Goal: Transaction & Acquisition: Purchase product/service

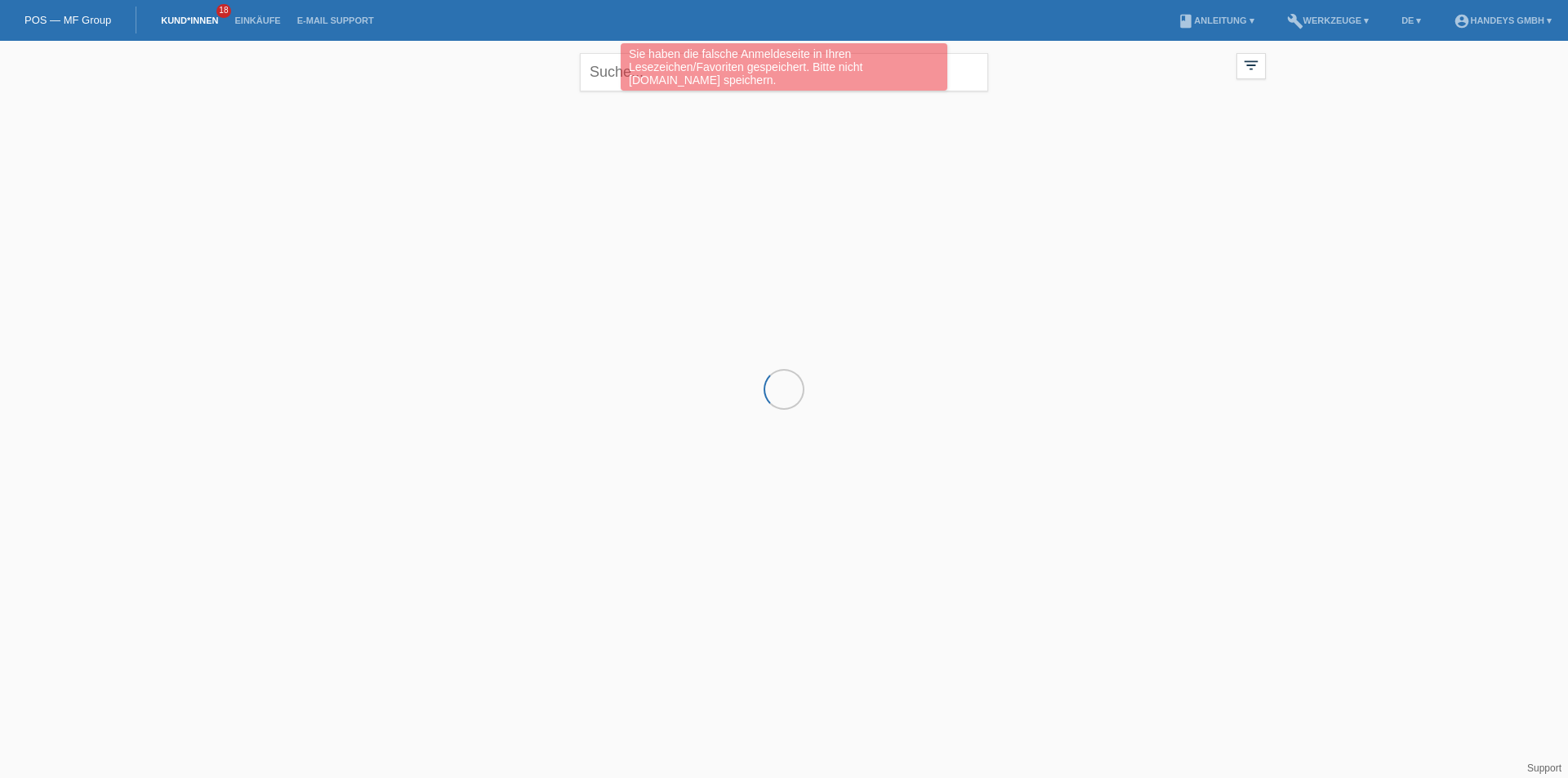
click at [606, 71] on div "Sie haben die falsche Anmeldeseite in Ihren Lesezeichen/Favoriten gespeichert. …" at bounding box center [783, 69] width 941 height 52
click at [606, 68] on div "Sie haben die falsche Anmeldeseite in Ihren Lesezeichen/Favoriten gespeichert. …" at bounding box center [783, 69] width 941 height 52
click at [605, 73] on div "Sie haben die falsche Anmeldeseite in Ihren Lesezeichen/Favoriten gespeichert. …" at bounding box center [783, 69] width 941 height 52
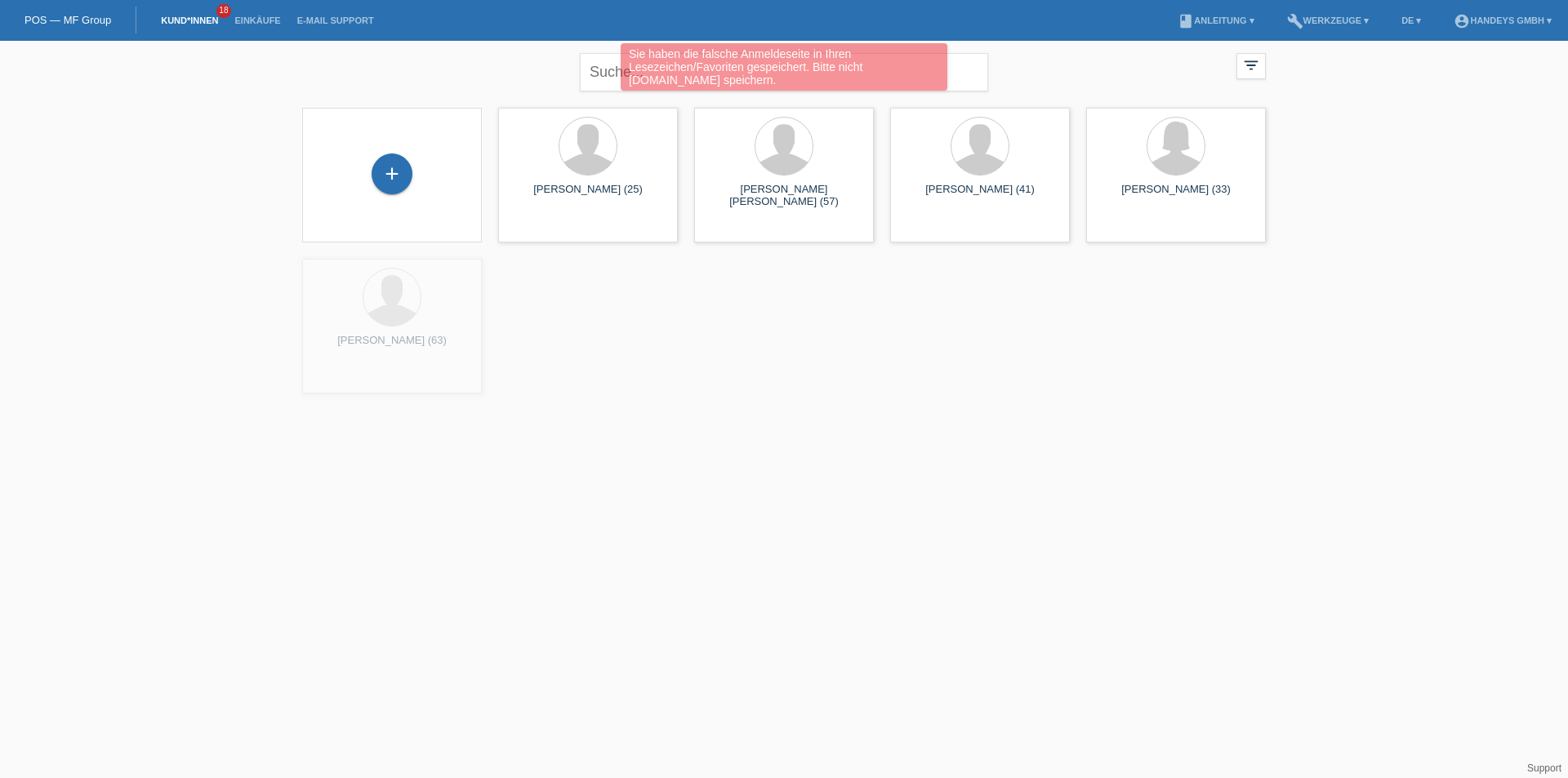
click at [610, 74] on div "Sie haben die falsche Anmeldeseite in Ihren Lesezeichen/Favoriten gespeichert. …" at bounding box center [783, 69] width 941 height 52
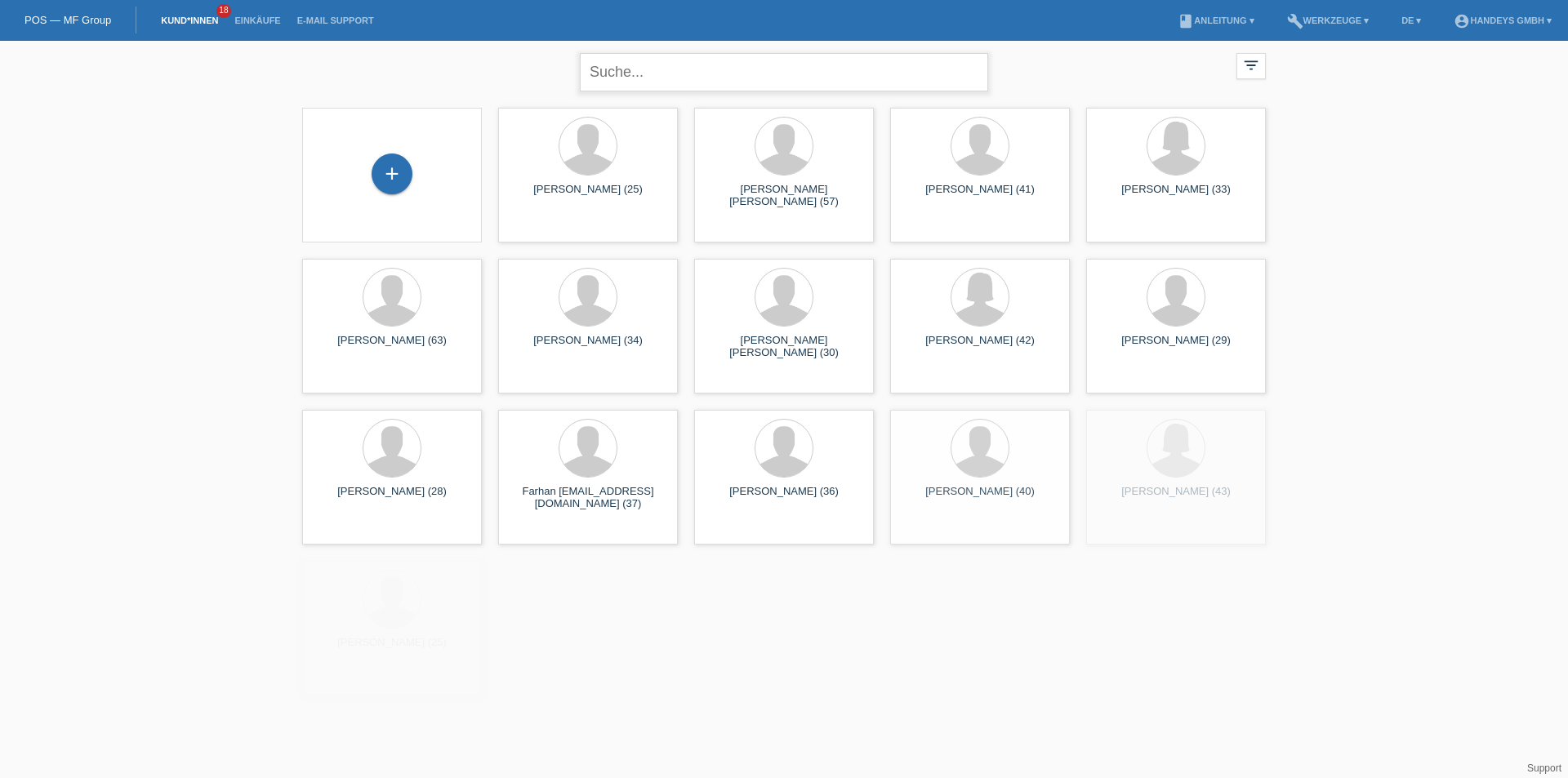
click at [678, 74] on input "text" at bounding box center [784, 72] width 409 height 39
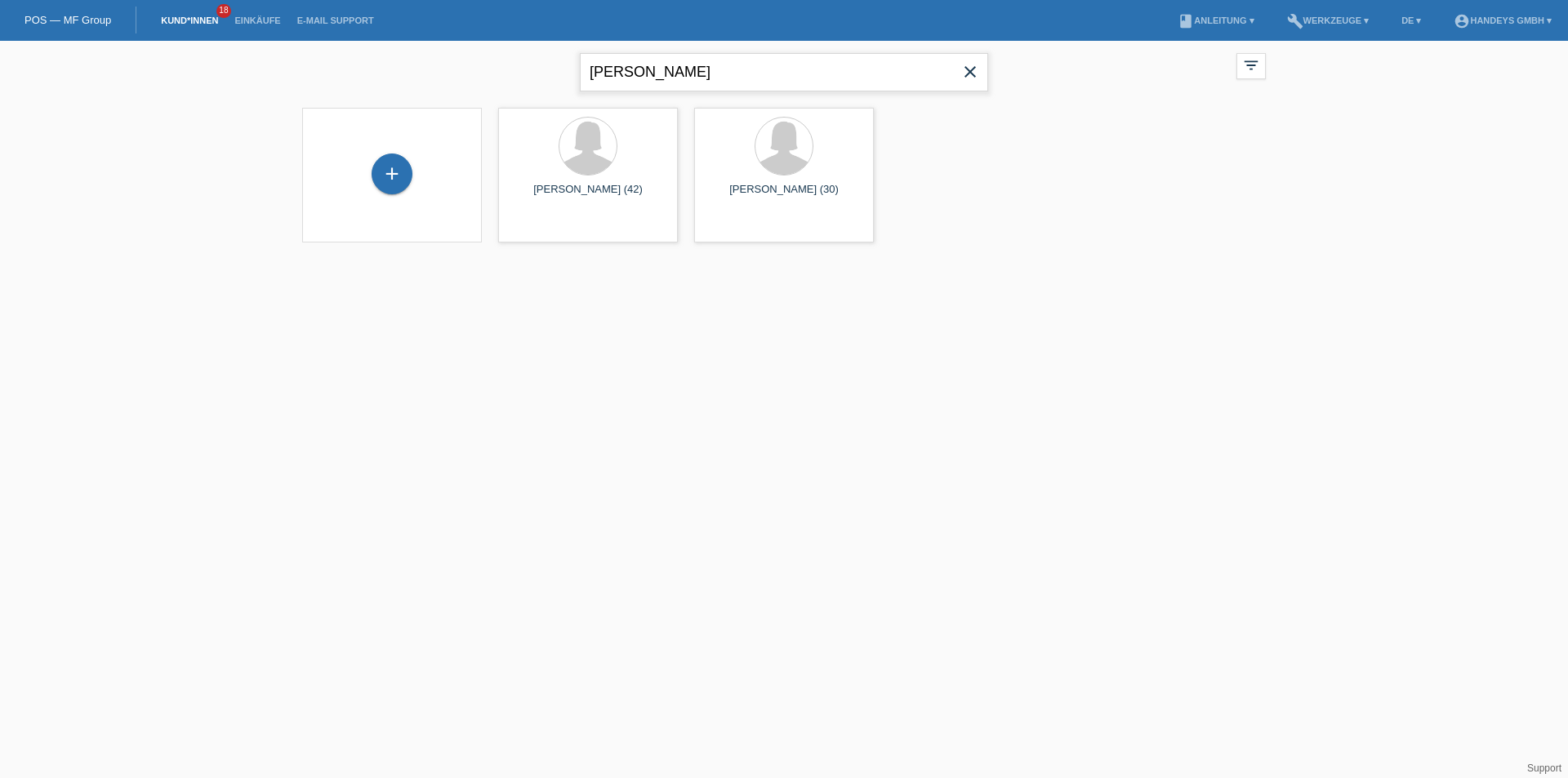
drag, startPoint x: 709, startPoint y: 76, endPoint x: 521, endPoint y: 64, distance: 188.4
click at [521, 64] on div "birgül özmen close filter_list view_module Alle Kund*innen anzeigen star Markie…" at bounding box center [784, 70] width 980 height 58
click at [721, 76] on input "birgül özmen" at bounding box center [784, 72] width 409 height 39
drag, startPoint x: 700, startPoint y: 74, endPoint x: 430, endPoint y: 100, distance: 271.2
click at [464, 100] on div "birgül özmen close filter_list view_module Alle Kund*innen anzeigen star Markie…" at bounding box center [784, 152] width 1568 height 223
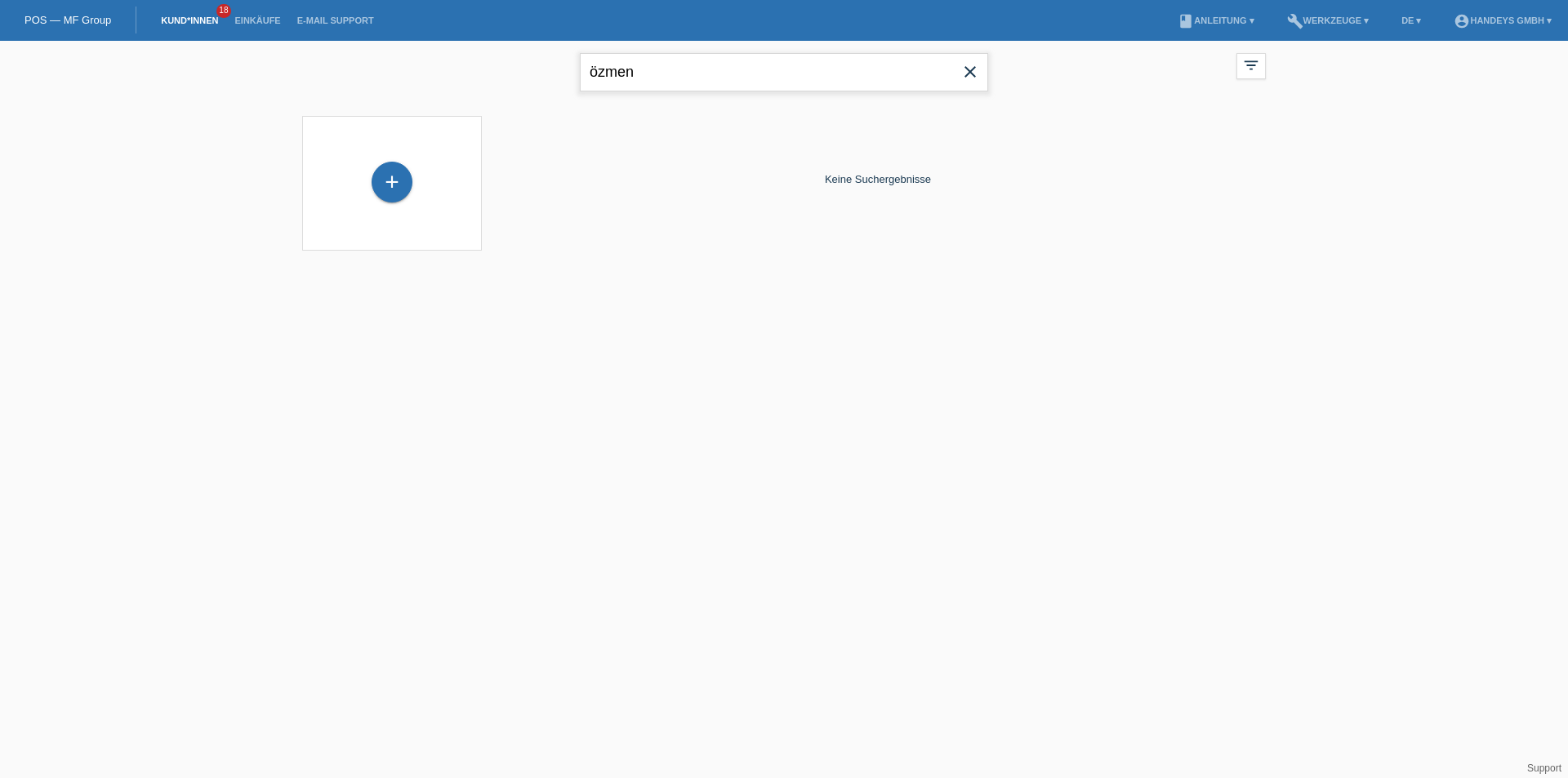
drag, startPoint x: 680, startPoint y: 77, endPoint x: 368, endPoint y: 63, distance: 312.3
click at [398, 61] on div "özmen close filter_list view_module Alle Kund*innen anzeigen star Markierte Kun…" at bounding box center [784, 70] width 980 height 58
drag, startPoint x: 539, startPoint y: 71, endPoint x: 282, endPoint y: 56, distance: 257.4
click at [309, 63] on div "birguel close filter_list view_module Alle Kund*innen anzeigen star Markierte K…" at bounding box center [784, 70] width 980 height 58
type input "oezmen"
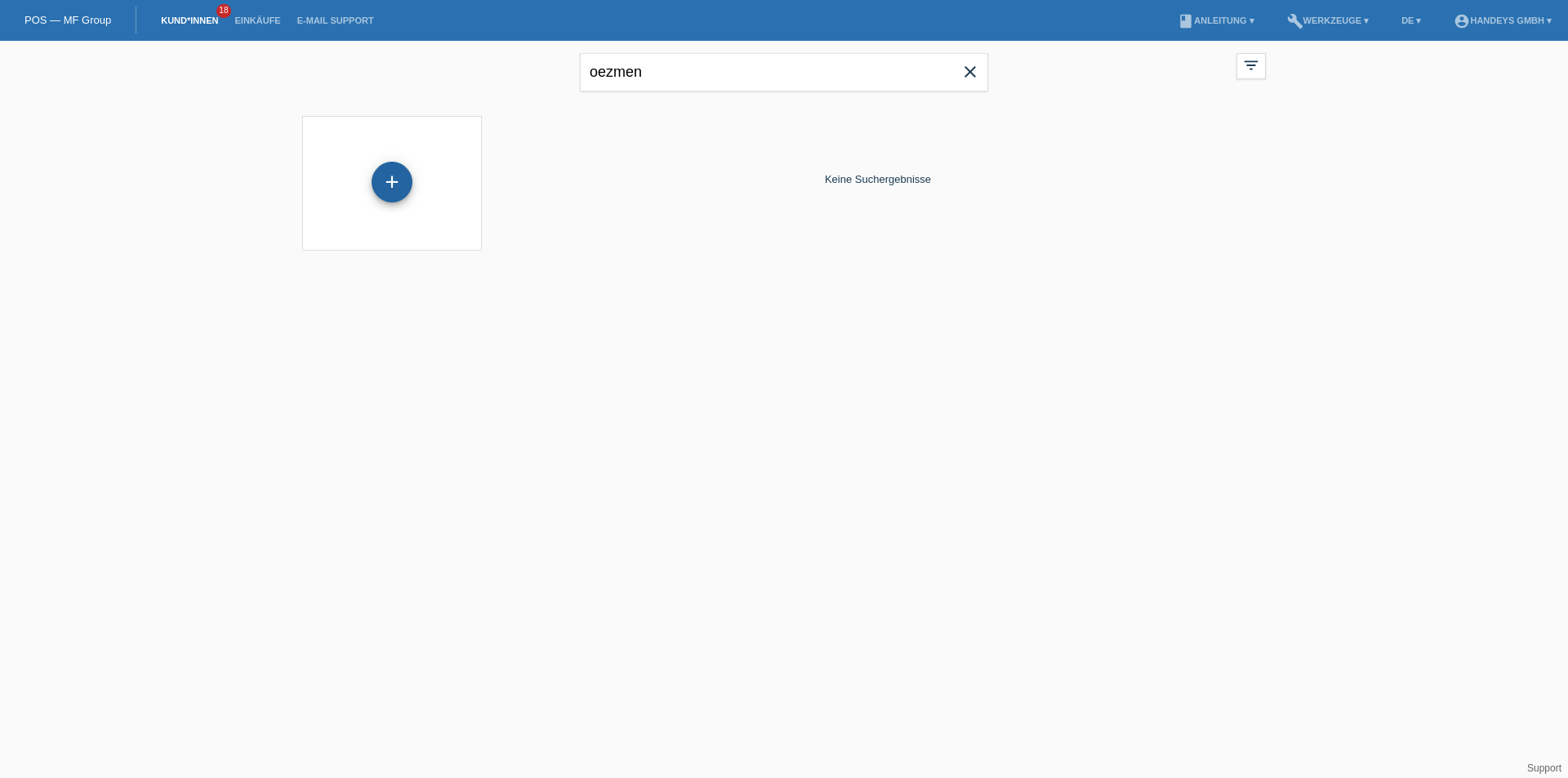
click at [401, 186] on div "+" at bounding box center [392, 181] width 41 height 41
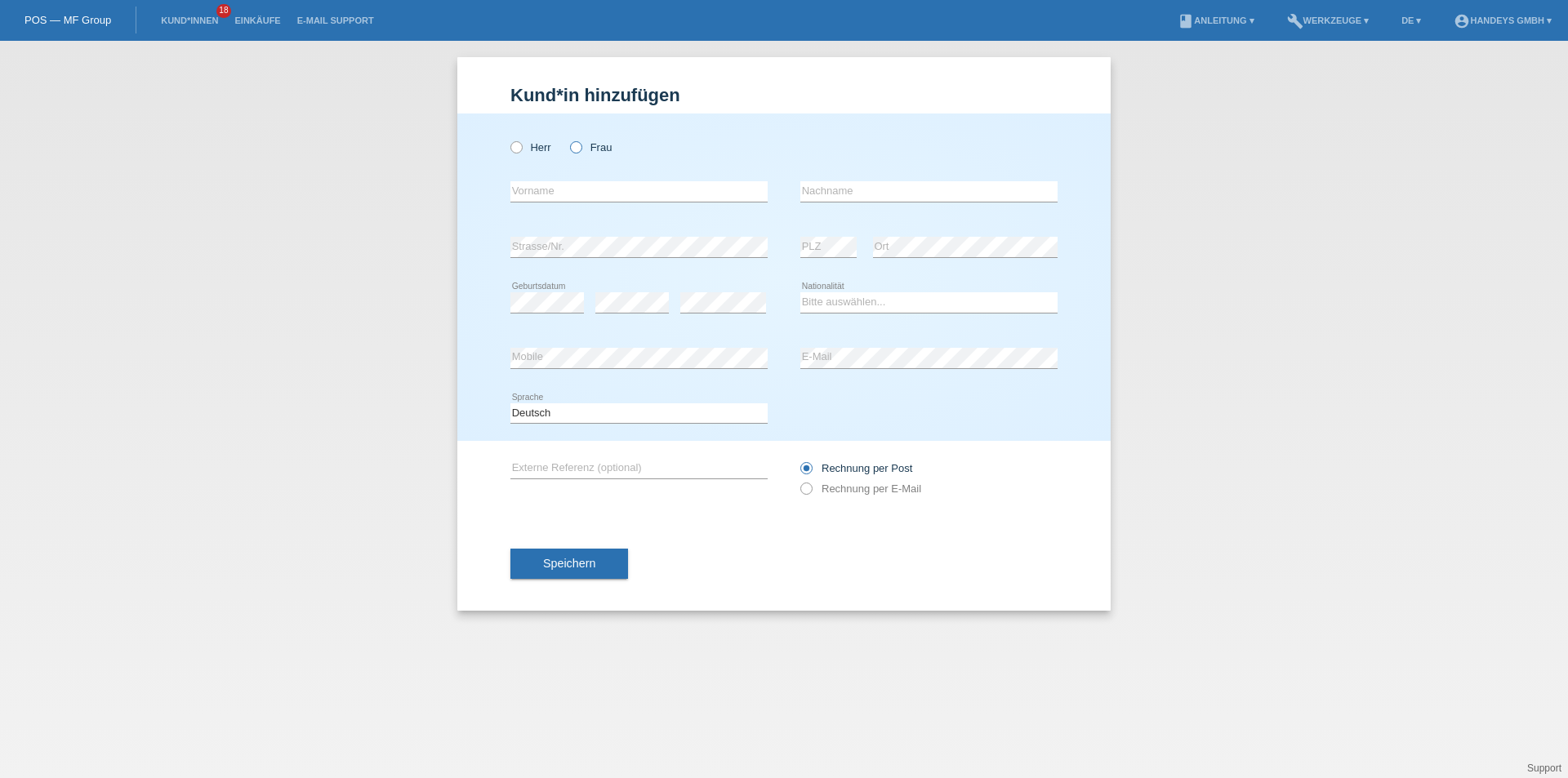
click at [582, 145] on label "Frau" at bounding box center [591, 147] width 42 height 12
click at [581, 145] on input "Frau" at bounding box center [575, 146] width 10 height 10
radio input "true"
click at [569, 192] on input "text" at bounding box center [639, 191] width 258 height 21
type input "[PERSON_NAME]"
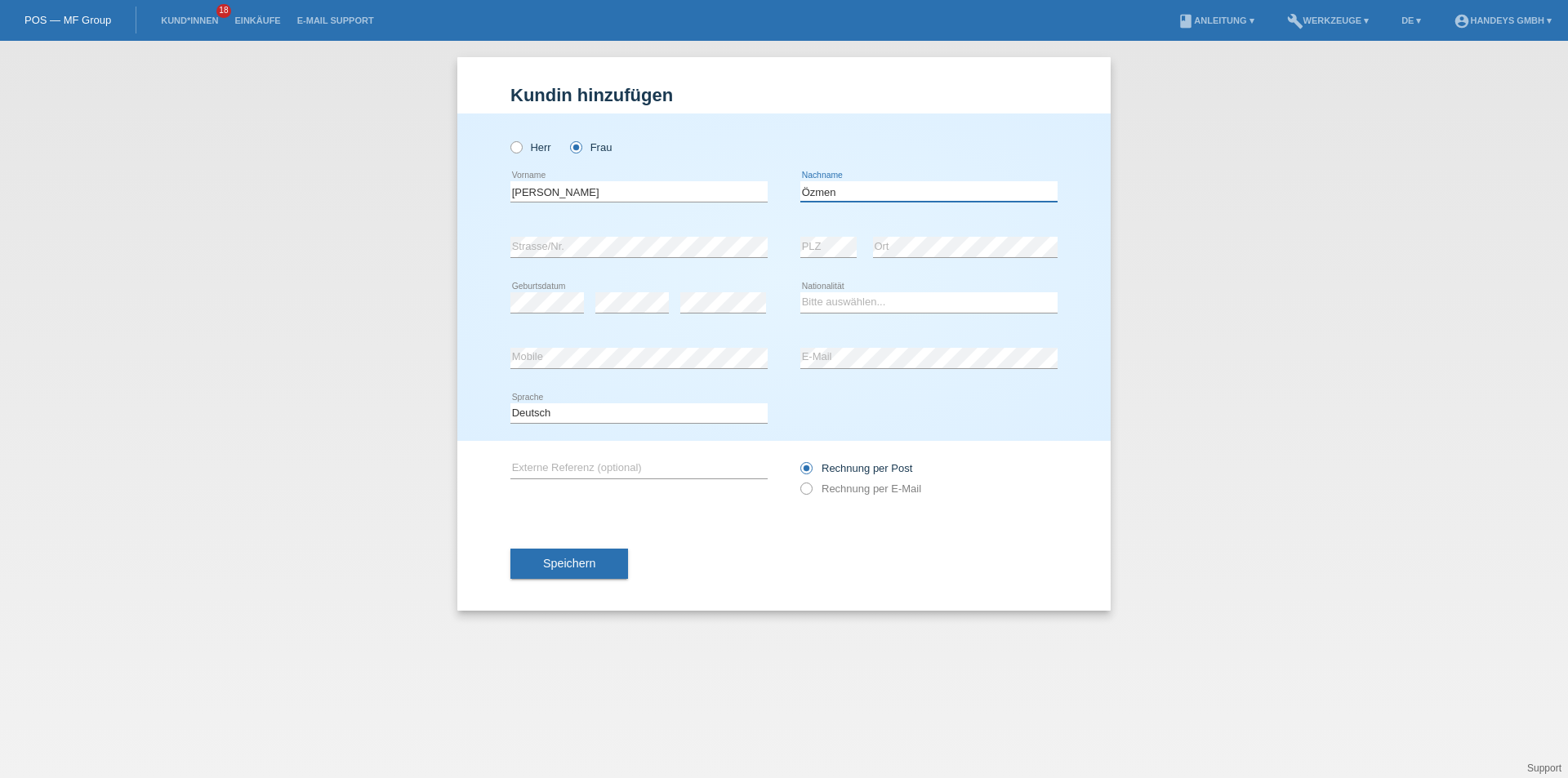
type input "Özmen"
select select "CH"
click at [576, 472] on input "text" at bounding box center [639, 469] width 258 height 21
click at [798, 480] on icon at bounding box center [798, 480] width 0 height 0
click at [803, 489] on input "Rechnung per E-Mail" at bounding box center [806, 493] width 10 height 21
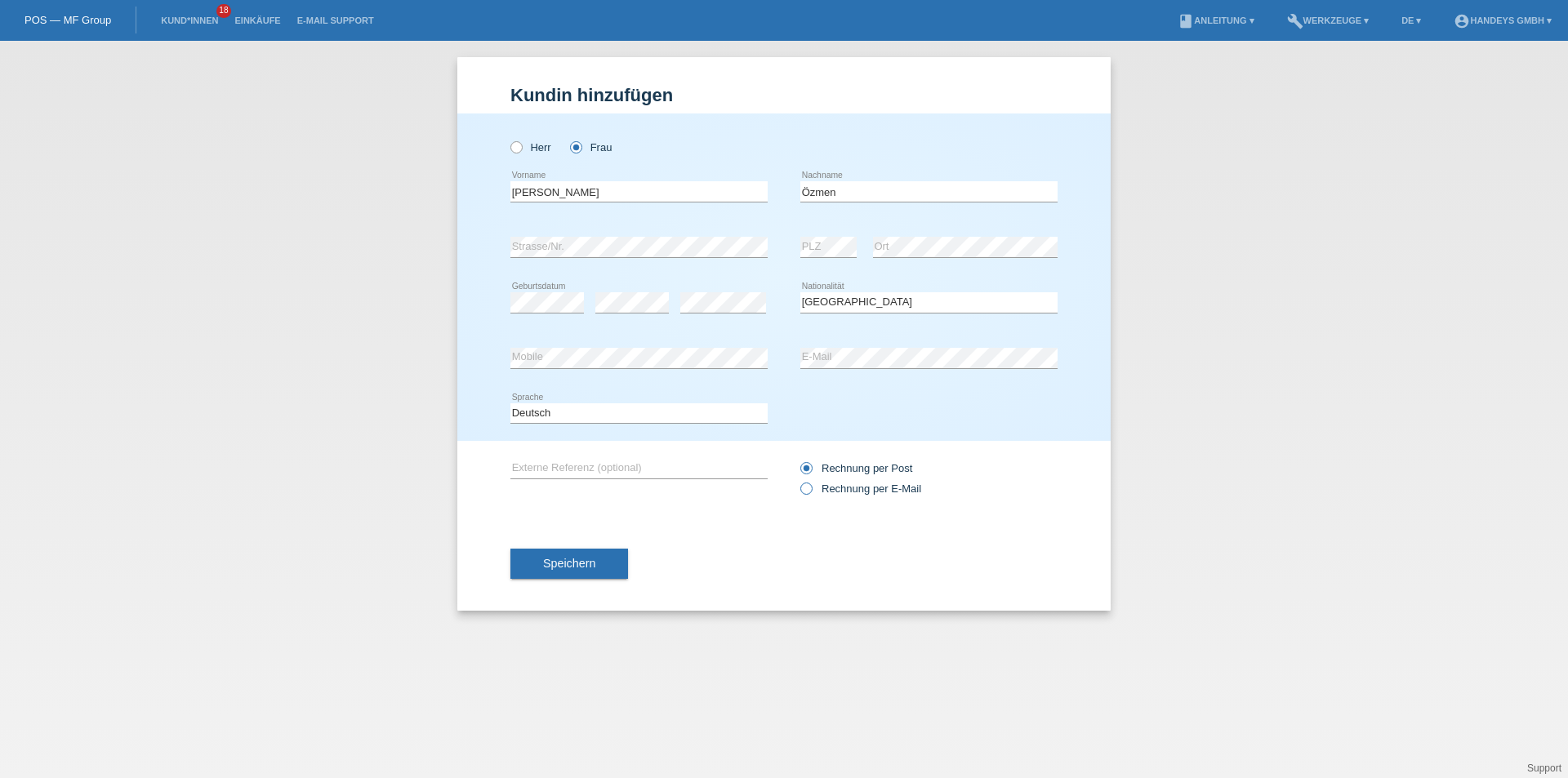
radio input "true"
click at [543, 464] on input "text" at bounding box center [639, 469] width 258 height 21
type input "ARB"
click at [585, 570] on button "Speichern" at bounding box center [569, 564] width 118 height 31
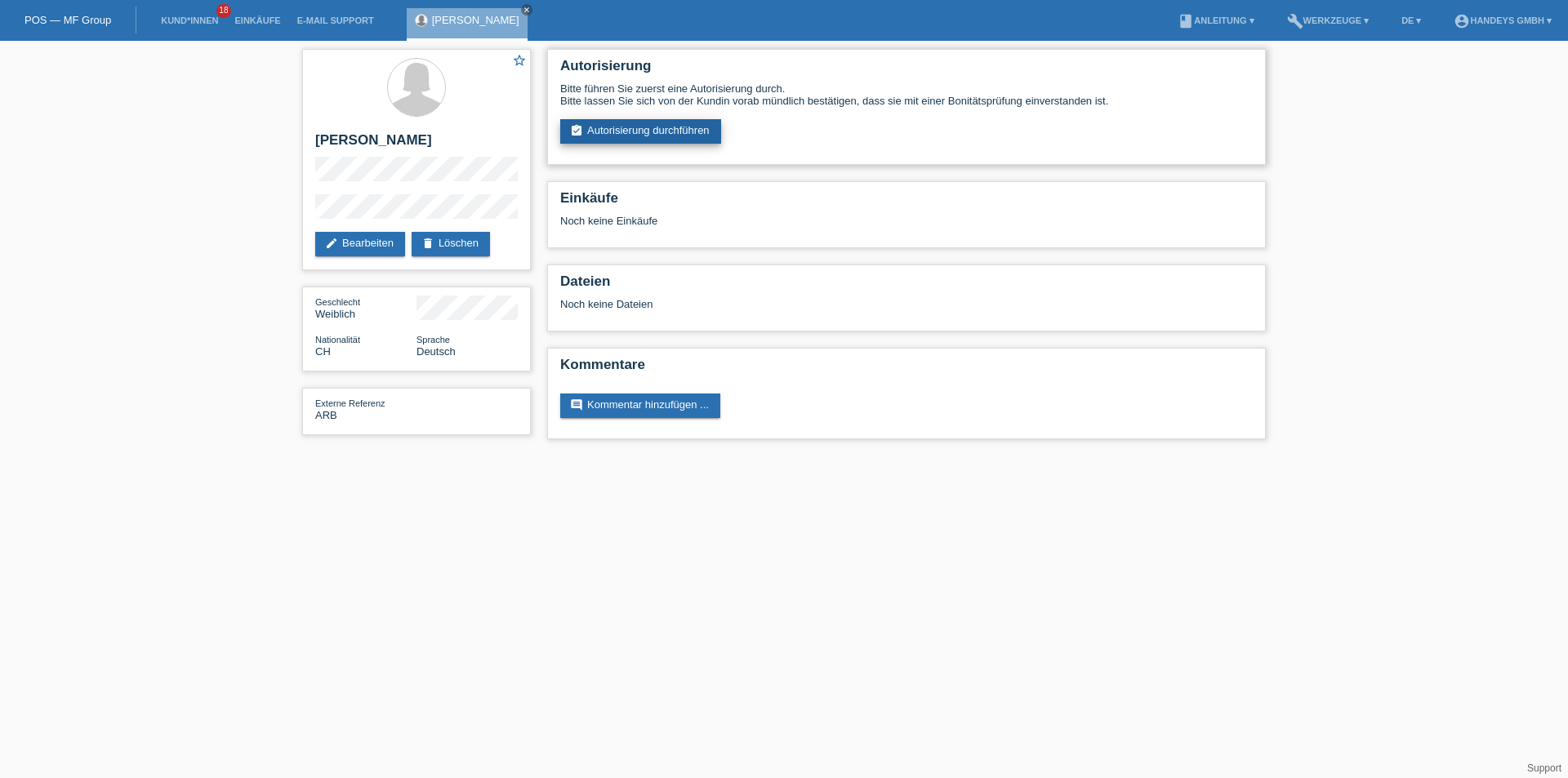
click at [622, 131] on link "assignment_turned_in Autorisierung durchführen" at bounding box center [641, 131] width 161 height 25
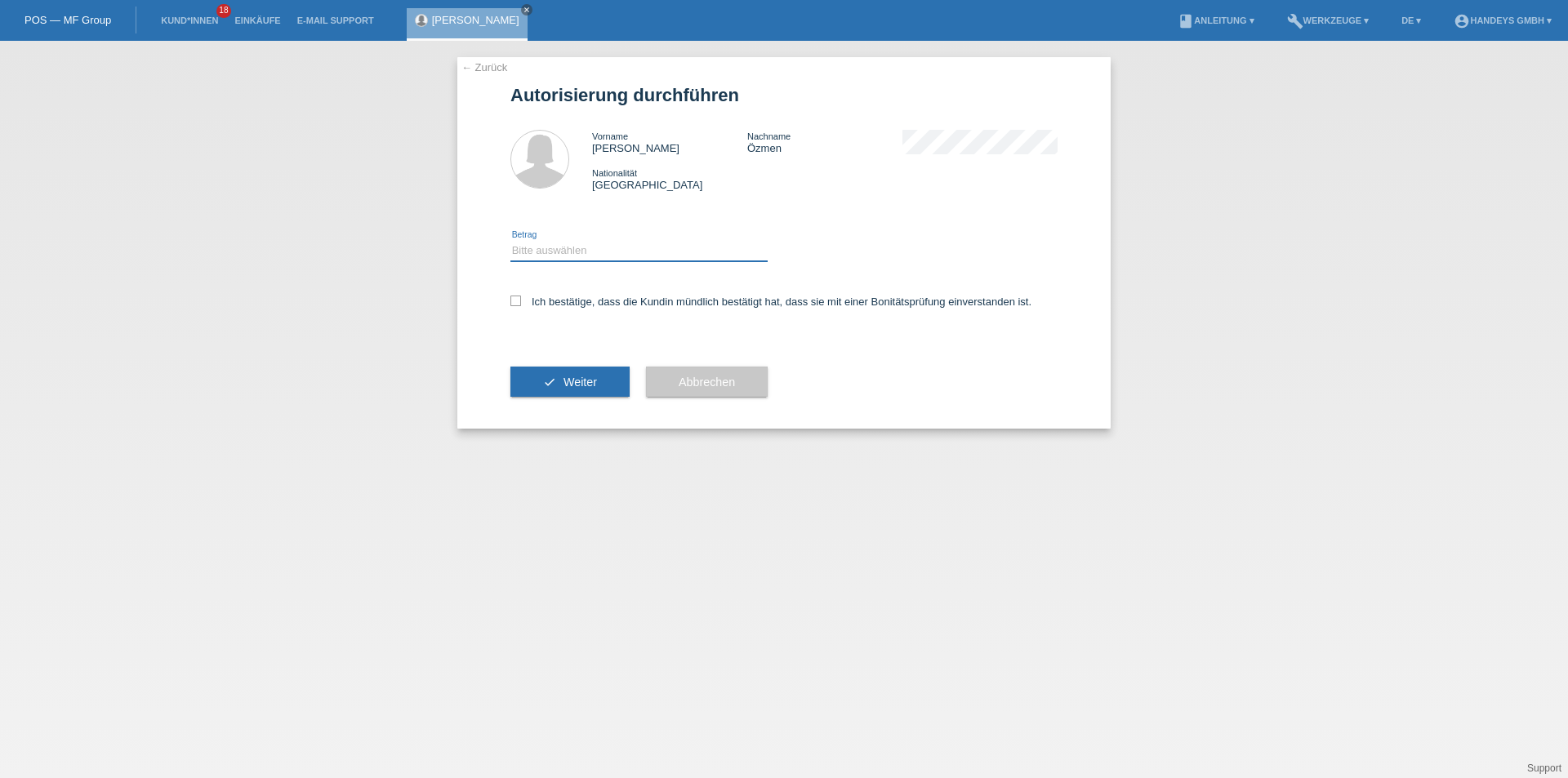
click at [572, 248] on select "Bitte auswählen CHF 1.00 - CHF 499.00 CHF 500.00 - CHF 1'999.00 CHF 2'000.00 - …" at bounding box center [639, 250] width 258 height 20
select select "3"
click at [510, 240] on select "Bitte auswählen CHF 1.00 - CHF 499.00 CHF 500.00 - CHF 1'999.00 CHF 2'000.00 - …" at bounding box center [639, 250] width 258 height 20
click at [521, 304] on icon at bounding box center [515, 300] width 10 height 10
click at [521, 304] on input "Ich bestätige, dass die Kundin mündlich bestätigt hat, dass sie mit einer Bonit…" at bounding box center [515, 300] width 10 height 10
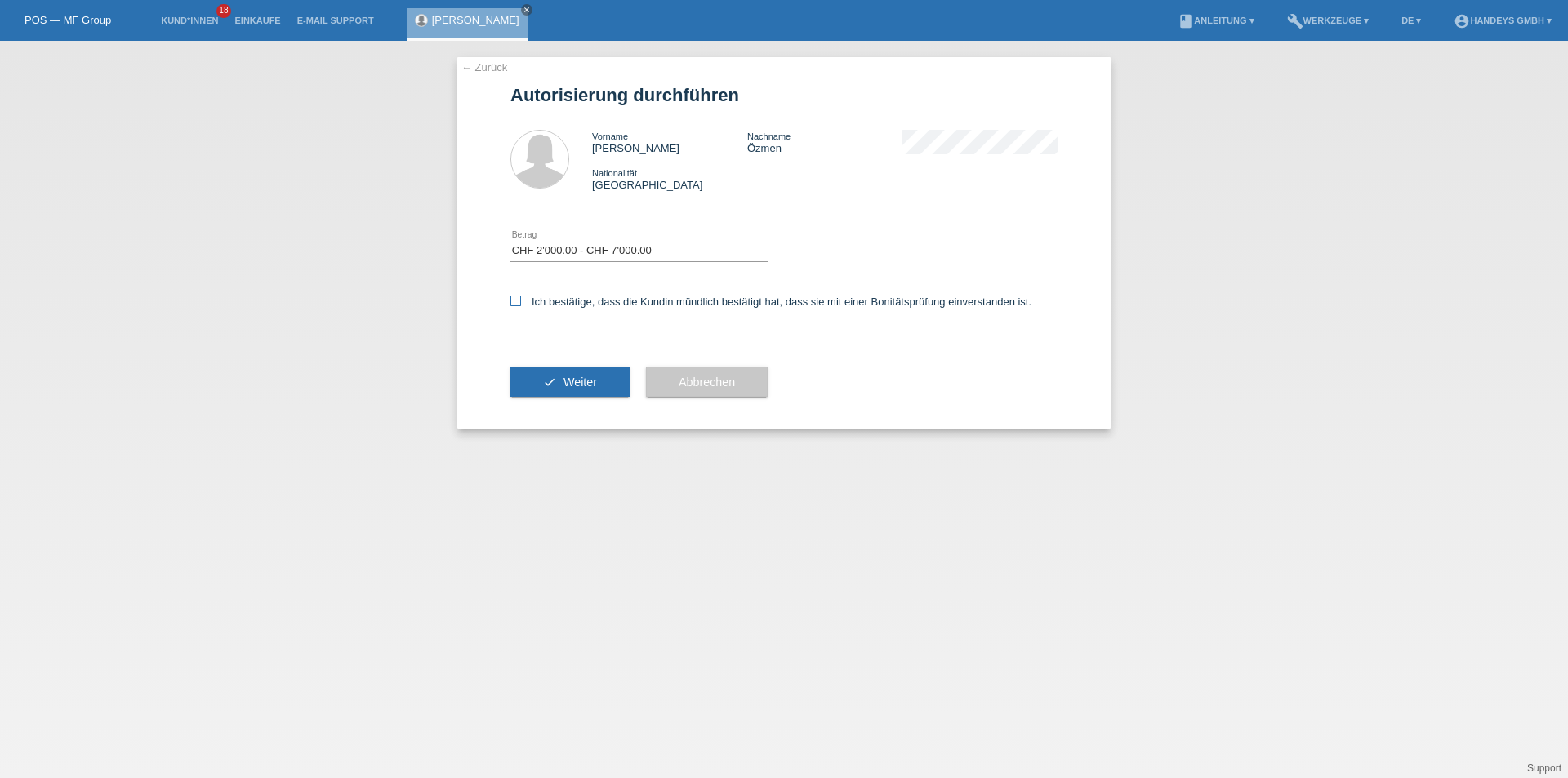
checkbox input "true"
click at [587, 384] on span "Weiter" at bounding box center [579, 382] width 33 height 13
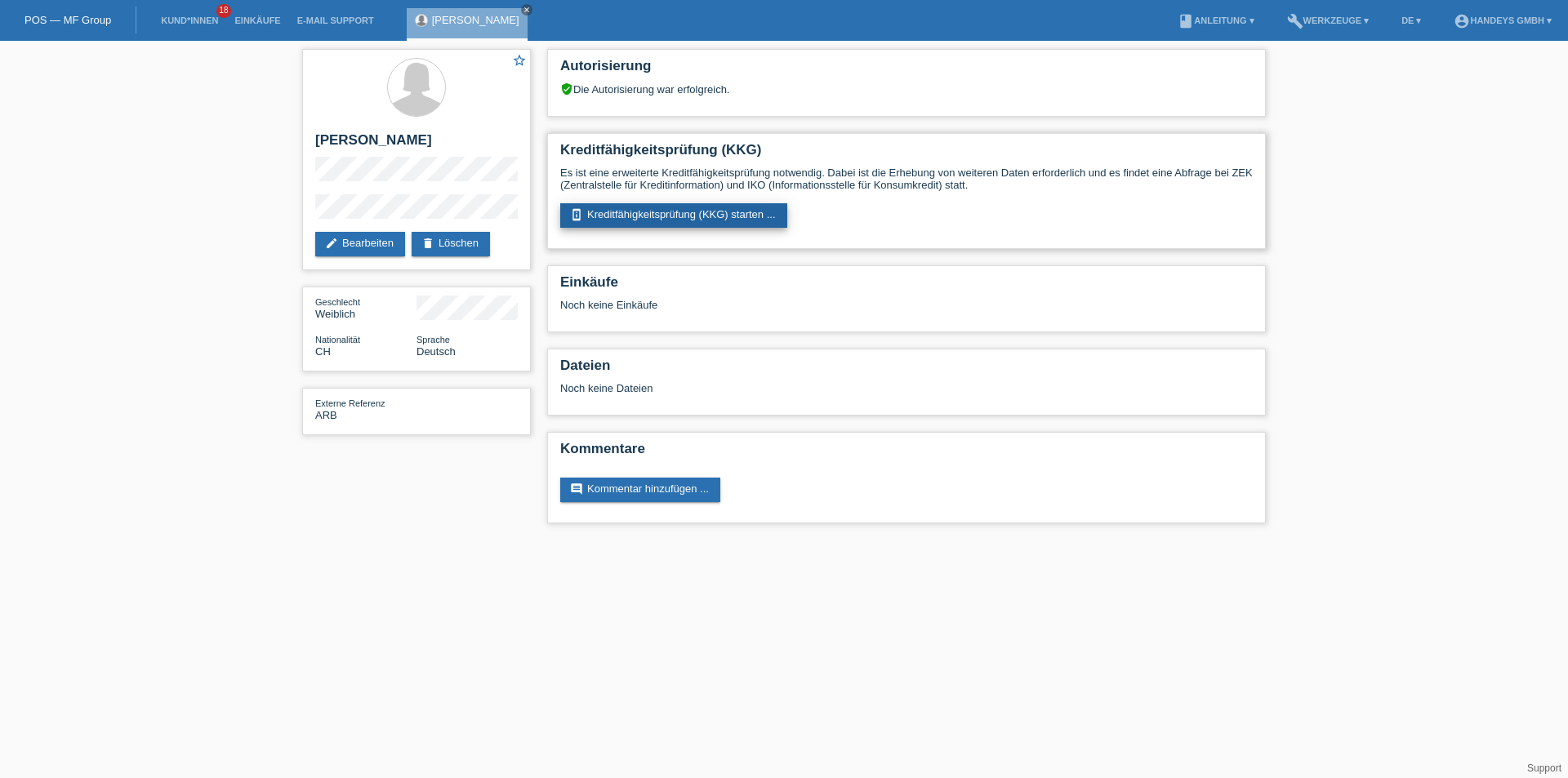
click at [664, 215] on link "perm_device_information Kreditfähigkeitsprüfung (KKG) starten ..." at bounding box center [674, 216] width 227 height 25
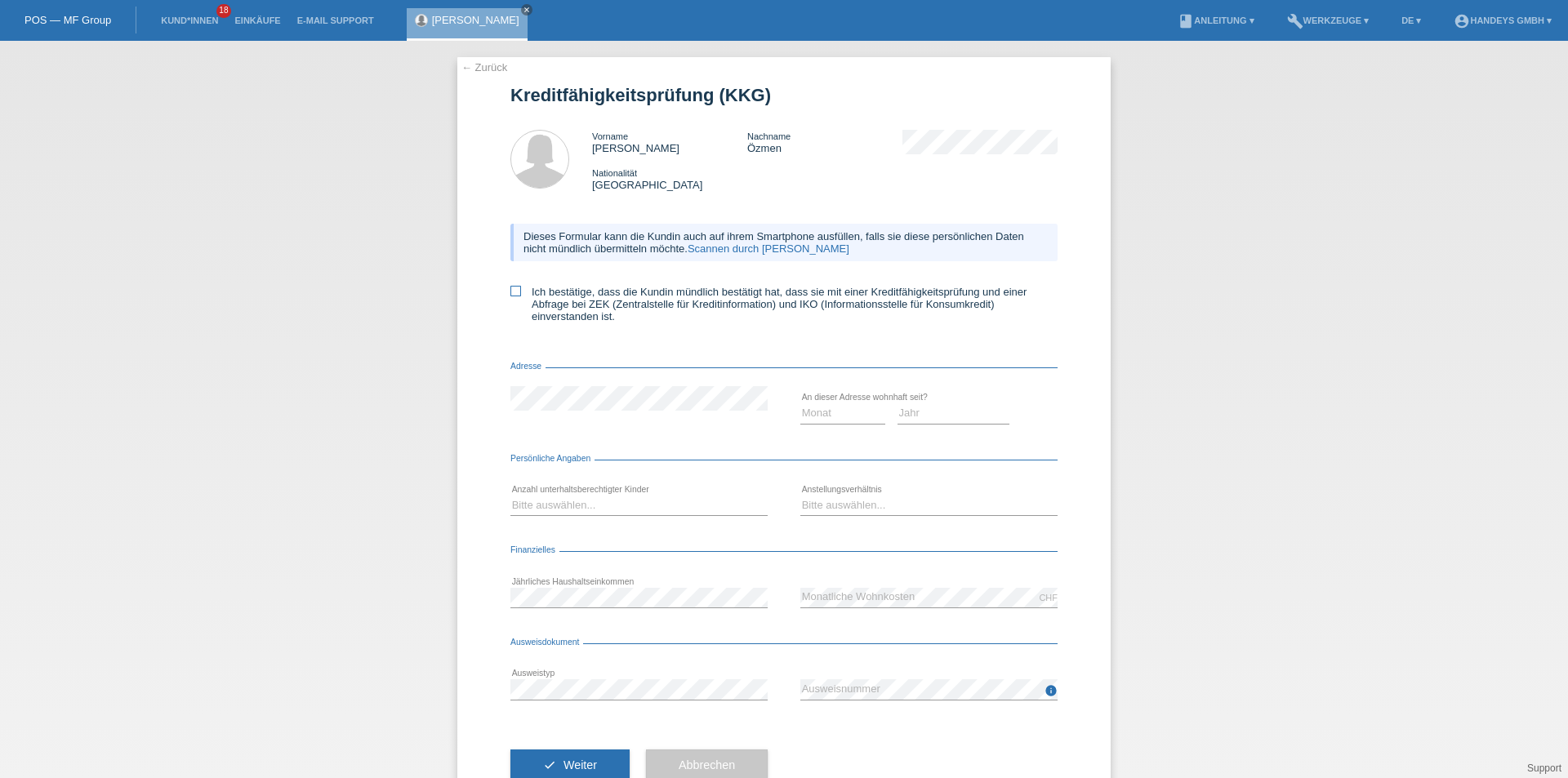
click at [516, 290] on label "Ich bestätige, dass die Kundin mündlich bestätigt hat, dass sie mit einer Kredi…" at bounding box center [784, 304] width 547 height 37
click at [516, 290] on input "Ich bestätige, dass die Kundin mündlich bestätigt hat, dass sie mit einer Kredi…" at bounding box center [515, 290] width 10 height 10
checkbox input "true"
click at [752, 246] on link "Scannen durch Kundin" at bounding box center [768, 248] width 161 height 12
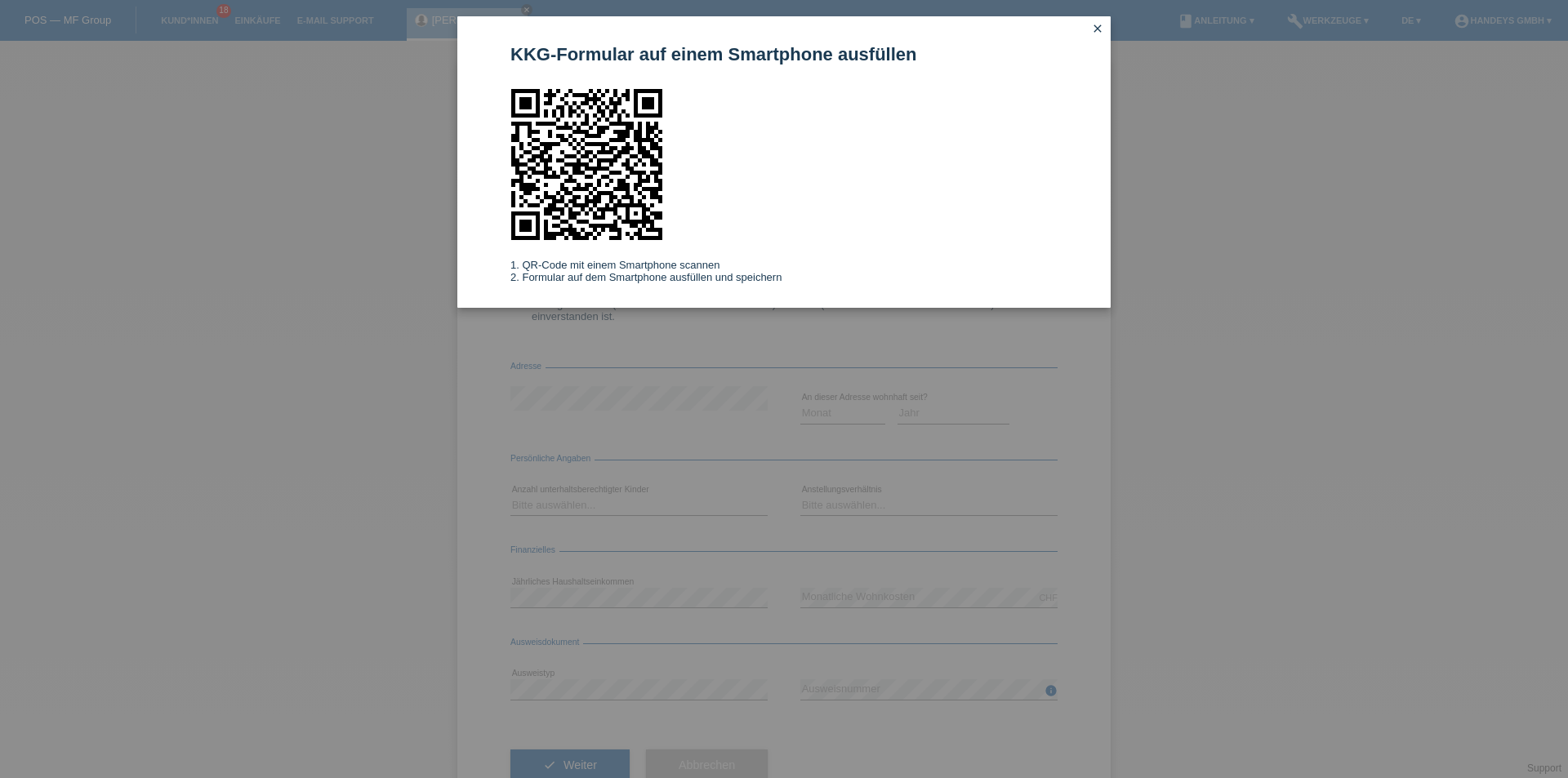
click at [1097, 28] on icon "close" at bounding box center [1098, 28] width 13 height 13
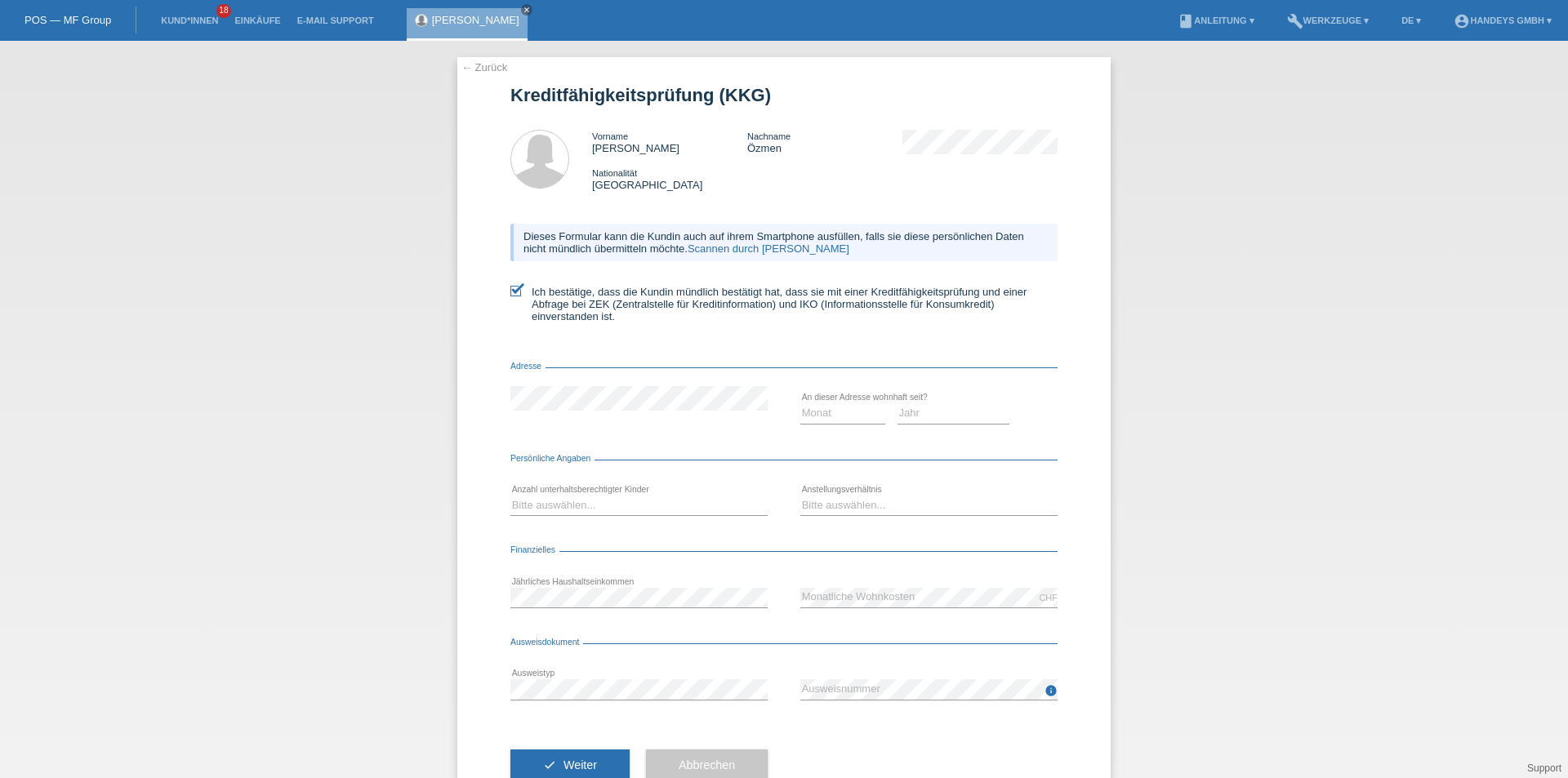
click at [487, 70] on link "← Zurück" at bounding box center [484, 67] width 45 height 12
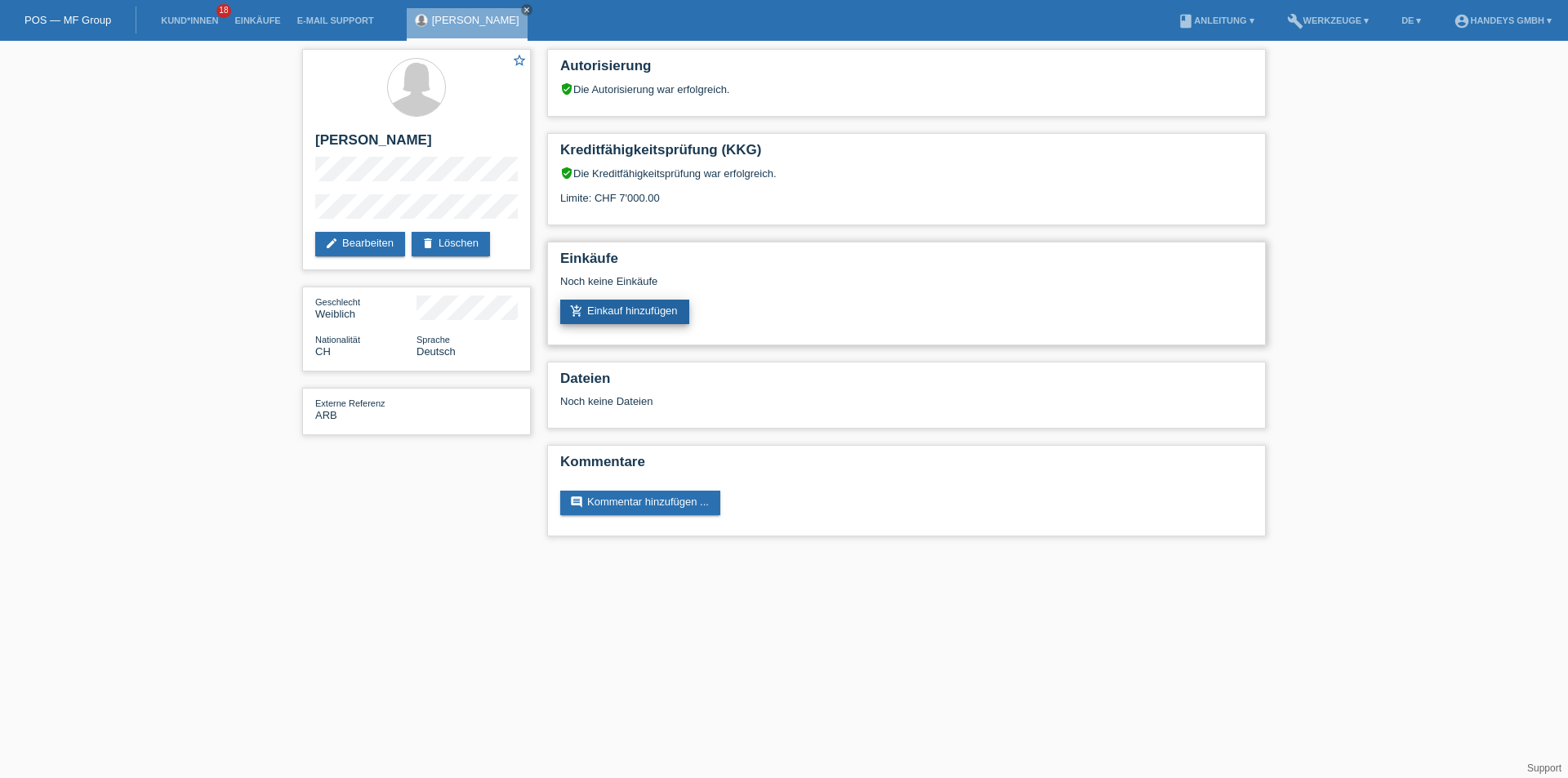
click at [616, 308] on link "add_shopping_cart Einkauf hinzufügen" at bounding box center [625, 312] width 129 height 25
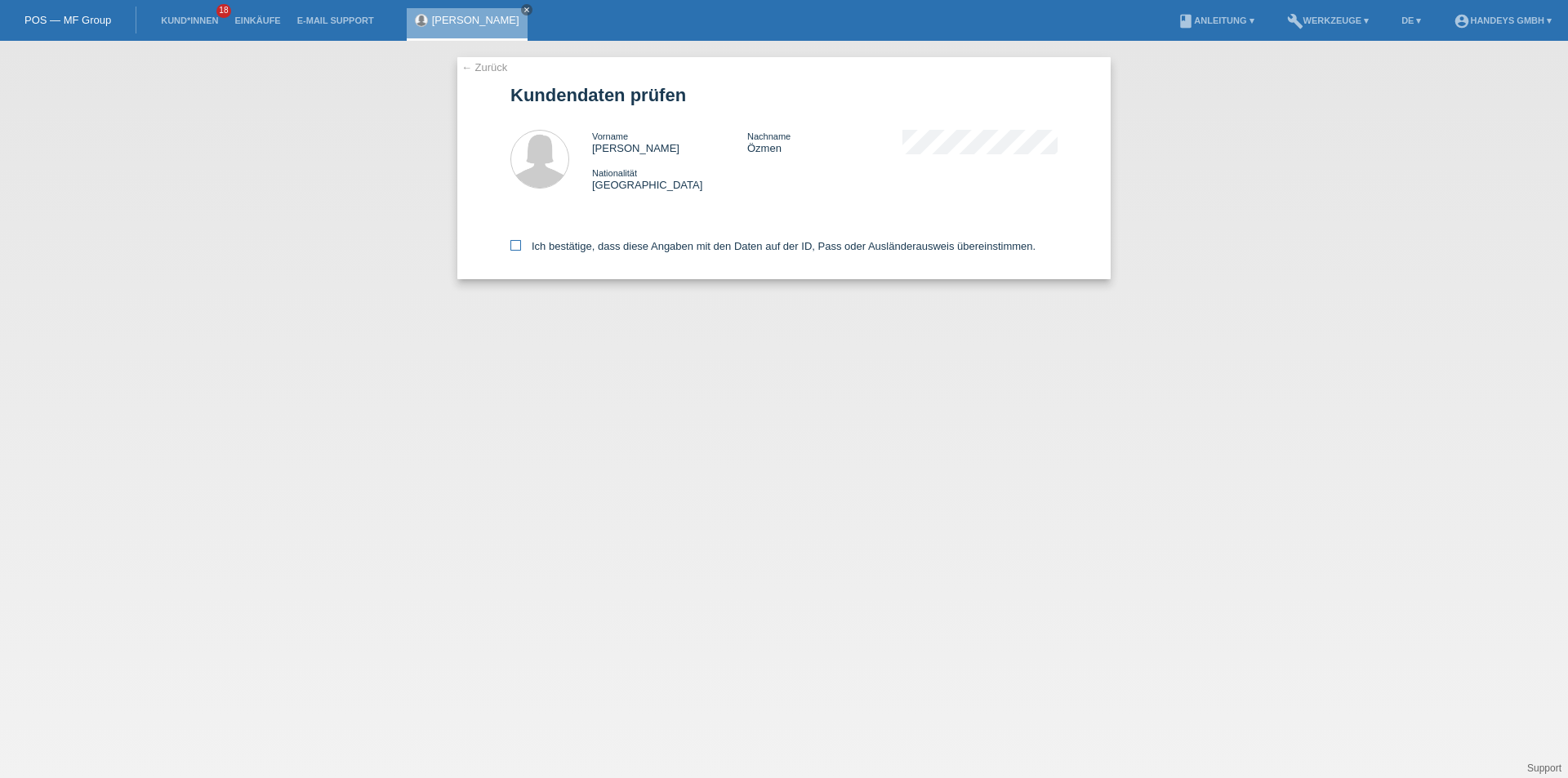
click at [520, 249] on icon at bounding box center [515, 245] width 10 height 10
click at [520, 249] on input "Ich bestätige, dass diese Angaben mit den Daten auf der ID, Pass oder Ausländer…" at bounding box center [515, 245] width 10 height 10
checkbox input "true"
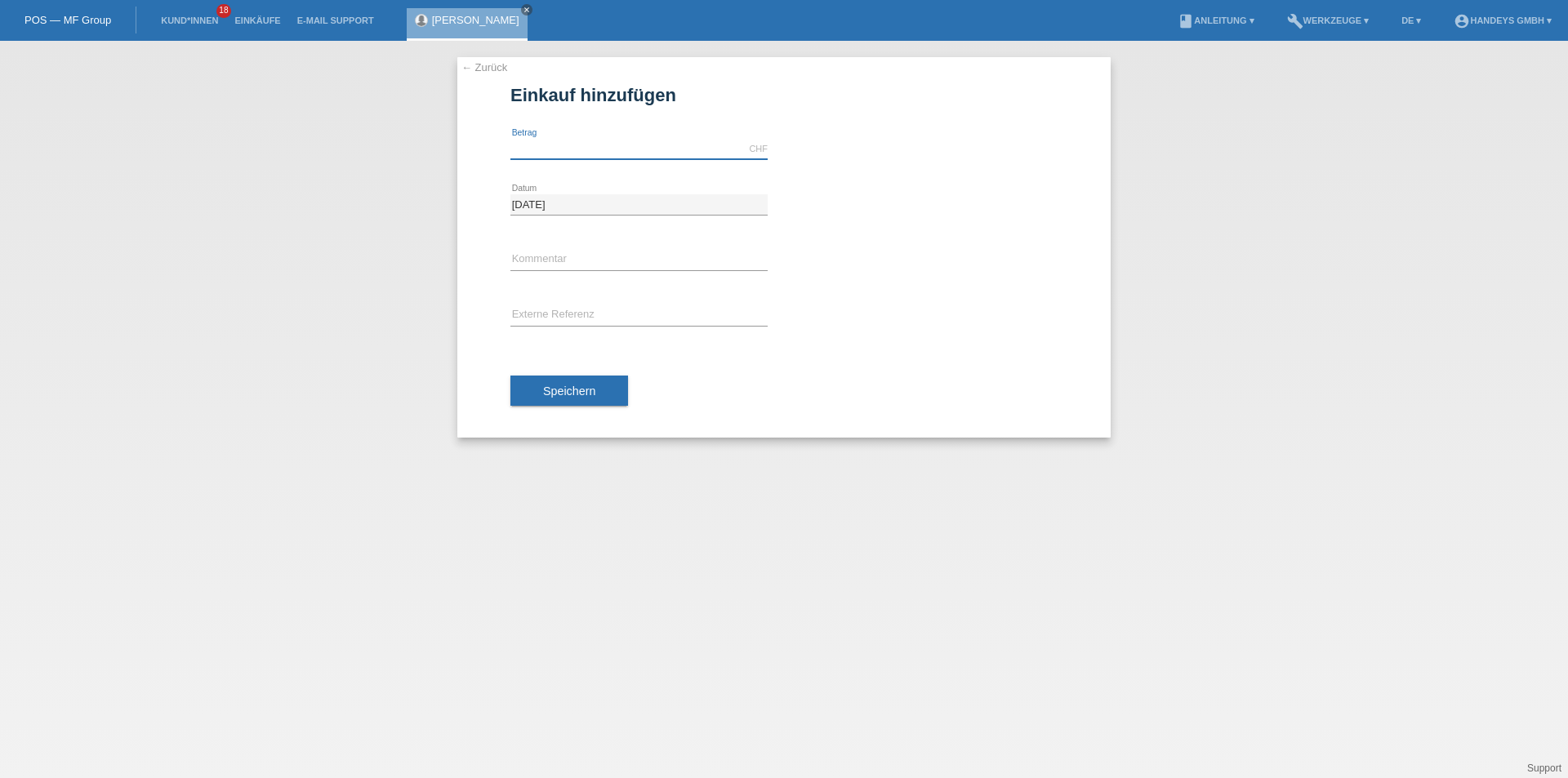
drag, startPoint x: 543, startPoint y: 141, endPoint x: 535, endPoint y: 147, distance: 10.0
click at [543, 141] on input "text" at bounding box center [639, 149] width 258 height 21
click at [545, 145] on input "text" at bounding box center [639, 149] width 258 height 21
type input "2980.00"
click at [575, 257] on input "text" at bounding box center [639, 260] width 258 height 21
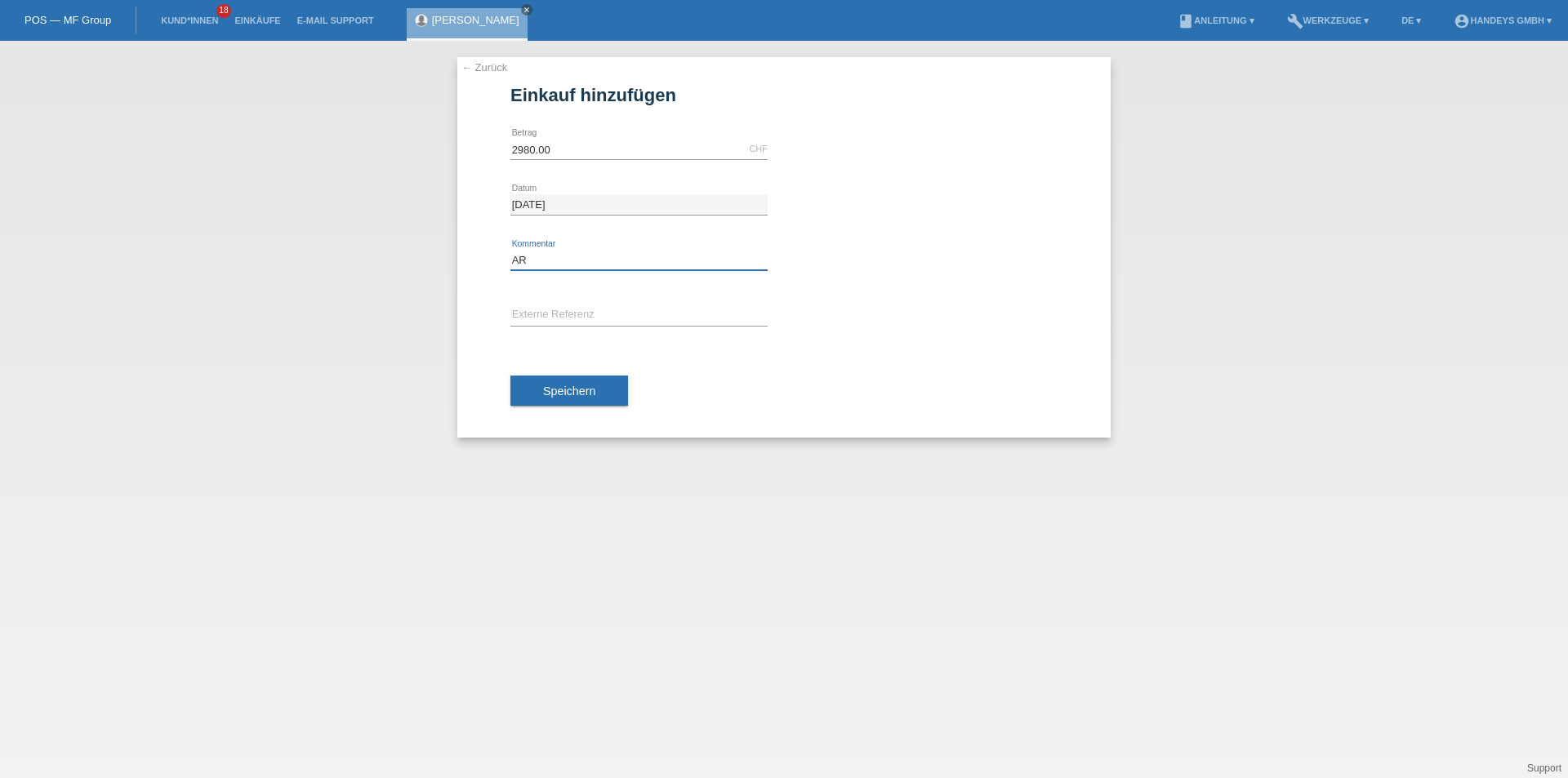
type input "A"
type input "Flug"
click at [533, 308] on input "text" at bounding box center [639, 316] width 258 height 21
type input "a"
type input "ARB"
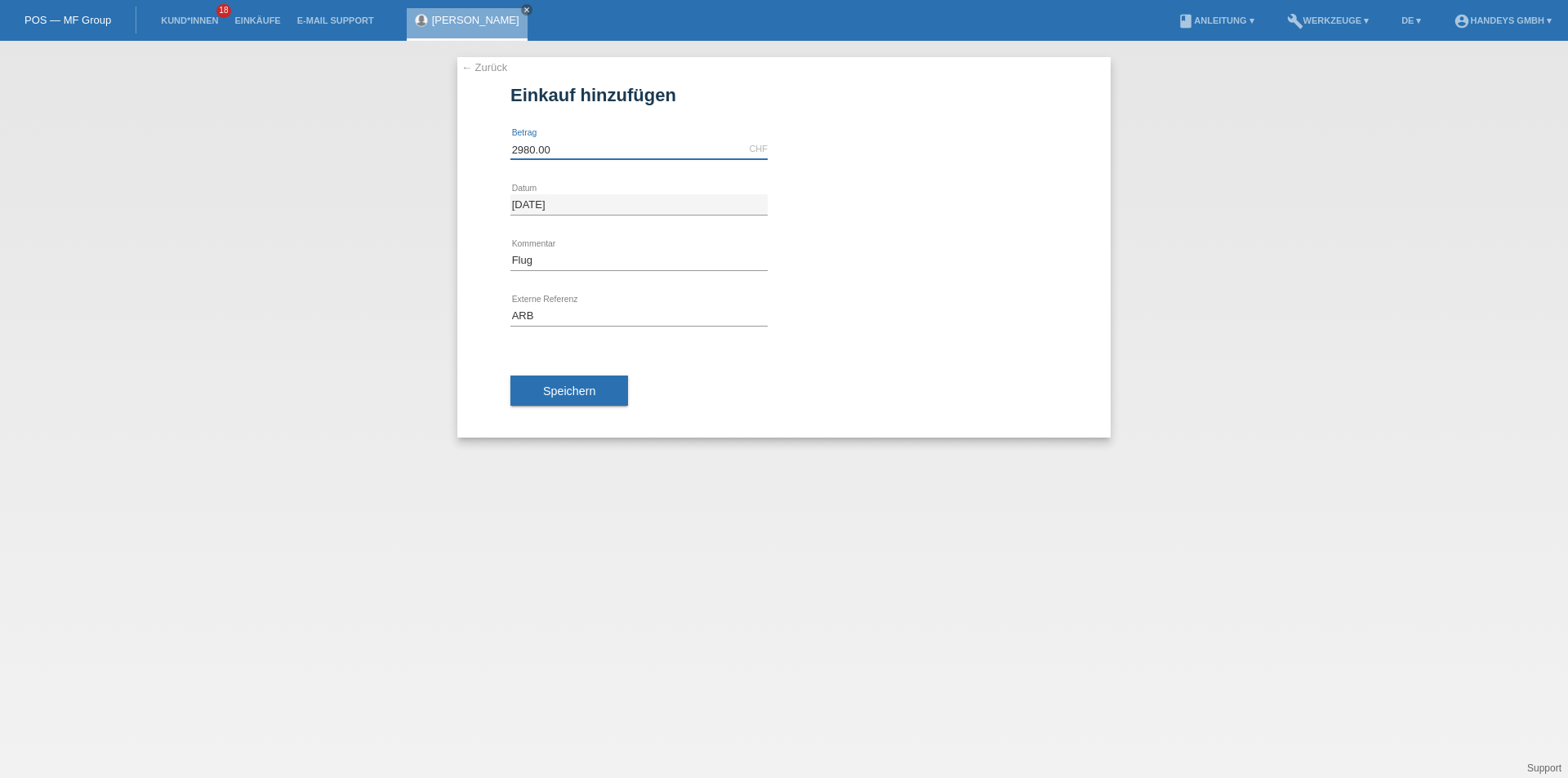
drag, startPoint x: 512, startPoint y: 139, endPoint x: 490, endPoint y: 139, distance: 22.0
click at [490, 139] on div "← Zurück Einkauf hinzufügen 2980.00 CHF error Betrag" at bounding box center [784, 247] width 654 height 380
click at [533, 146] on input "2980.00" at bounding box center [639, 149] width 258 height 21
click at [523, 9] on icon "close" at bounding box center [526, 9] width 8 height 8
click at [206, 25] on li "Kund*innen 18" at bounding box center [190, 21] width 74 height 41
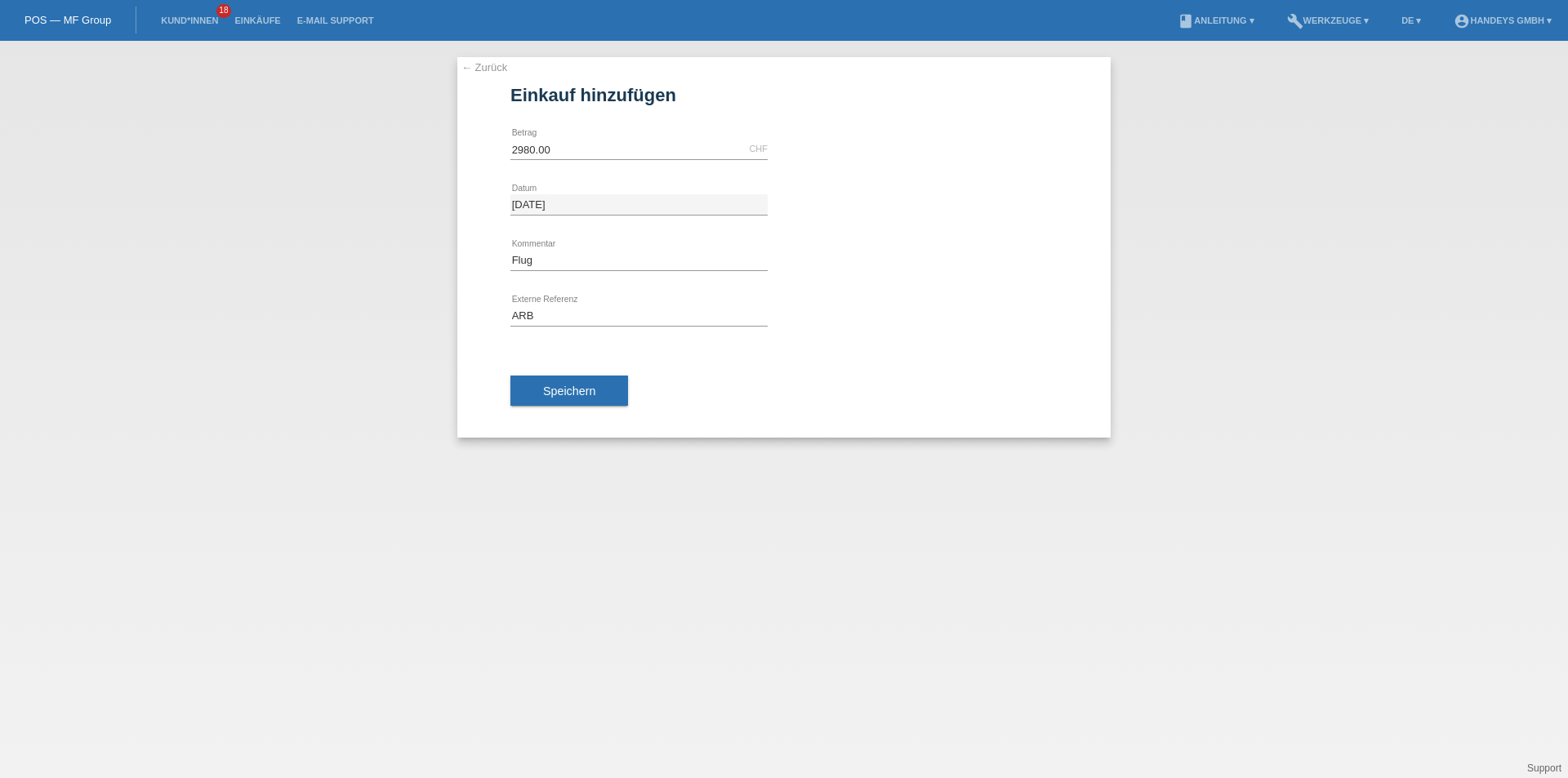
click at [193, 13] on li "Kund*innen 18" at bounding box center [190, 21] width 74 height 41
click at [174, 15] on li "Kund*innen 18" at bounding box center [190, 21] width 74 height 41
drag, startPoint x: 548, startPoint y: 149, endPoint x: 427, endPoint y: 131, distance: 122.3
click at [487, 143] on div "← Zurück Einkauf hinzufügen 2980.00 CHF error Betrag" at bounding box center [784, 247] width 654 height 380
click at [189, 23] on link "Kund*innen" at bounding box center [190, 20] width 74 height 9
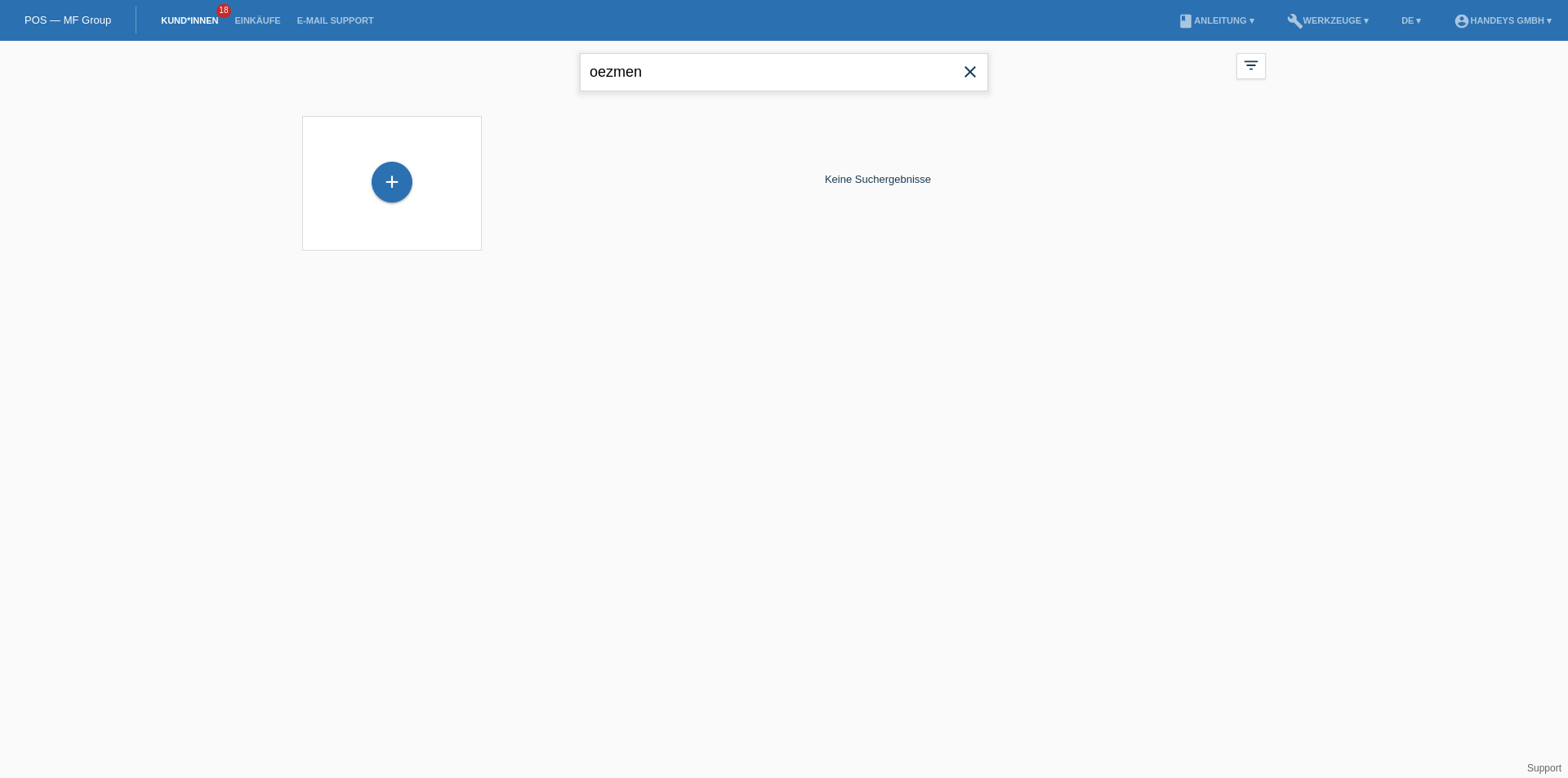
click at [678, 74] on input "oezmen" at bounding box center [784, 72] width 409 height 39
drag, startPoint x: 664, startPoint y: 74, endPoint x: 285, endPoint y: 28, distance: 381.8
click at [399, 74] on div "oezmen close filter_list view_module Alle Kund*innen anzeigen star Markierte Ku…" at bounding box center [784, 70] width 980 height 58
type input "birgül"
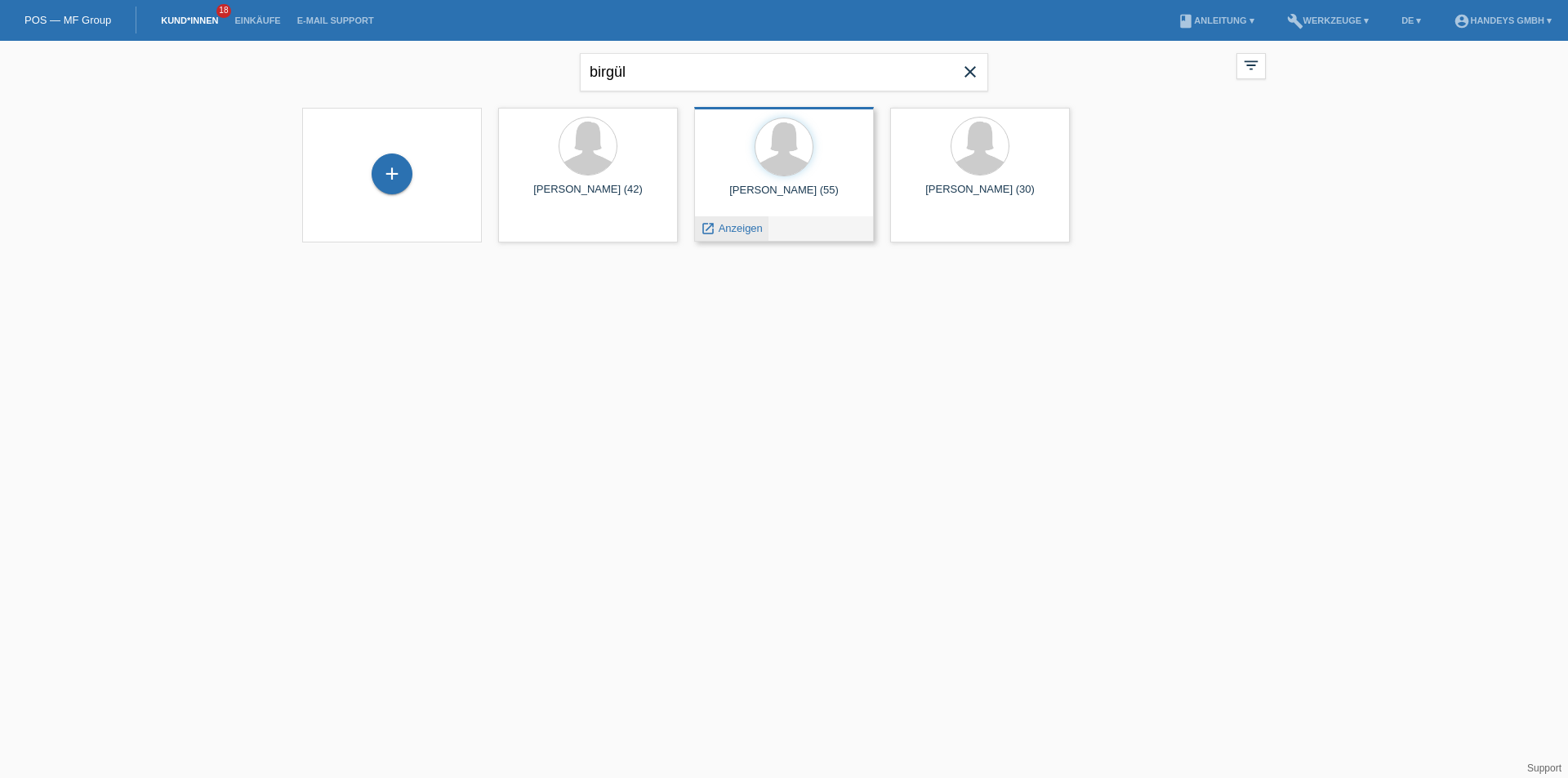
click at [745, 233] on span "Anzeigen" at bounding box center [741, 228] width 44 height 12
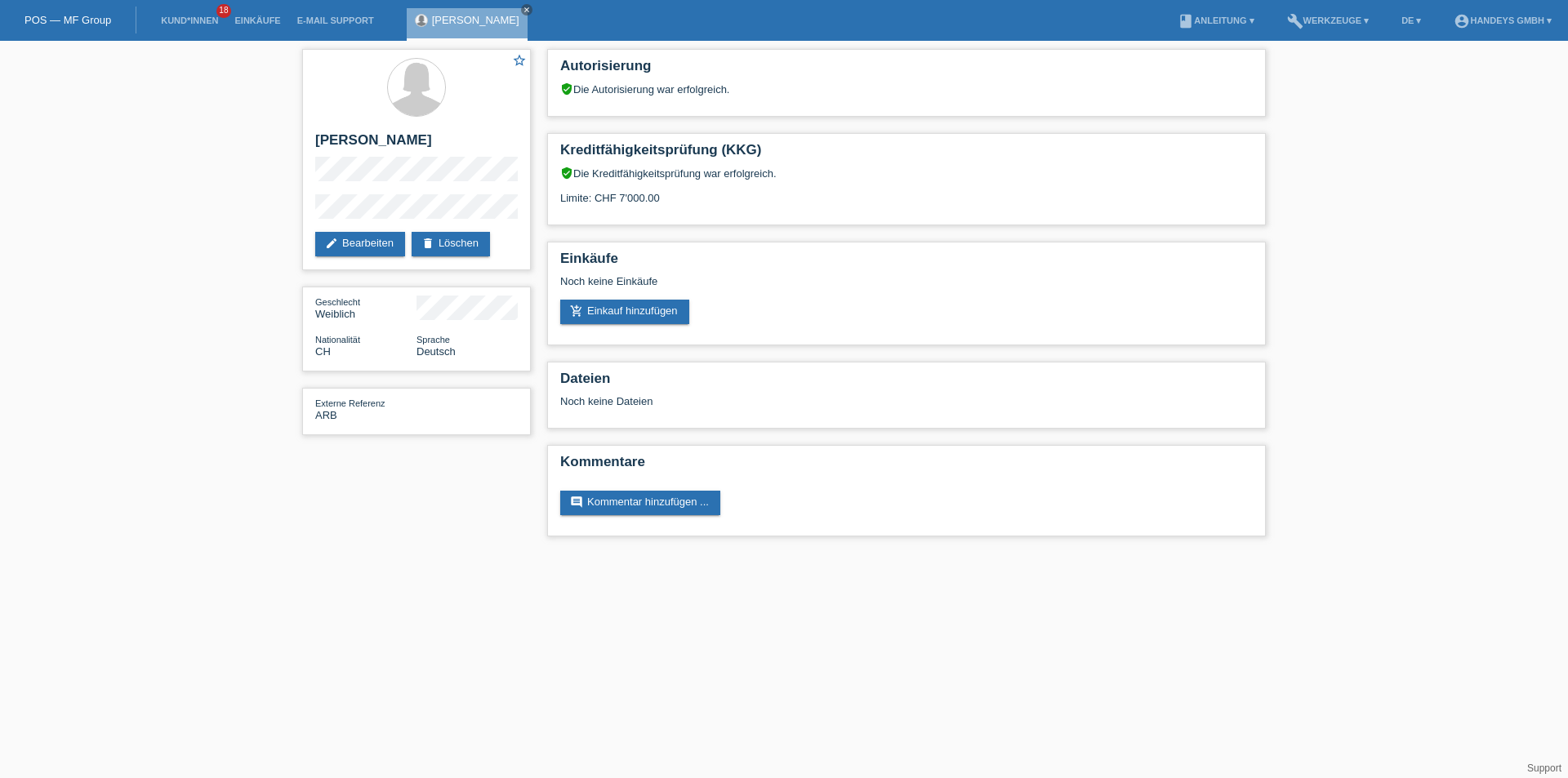
click at [1139, 553] on html "POS — MF Group Kund*innen 18 Einkäufe E-Mail Support [PERSON_NAME] close" at bounding box center [784, 276] width 1568 height 553
click at [755, 406] on div "Dateien Noch keine Dateien" at bounding box center [907, 395] width 719 height 67
click at [626, 309] on link "add_shopping_cart Einkauf hinzufügen" at bounding box center [625, 312] width 129 height 25
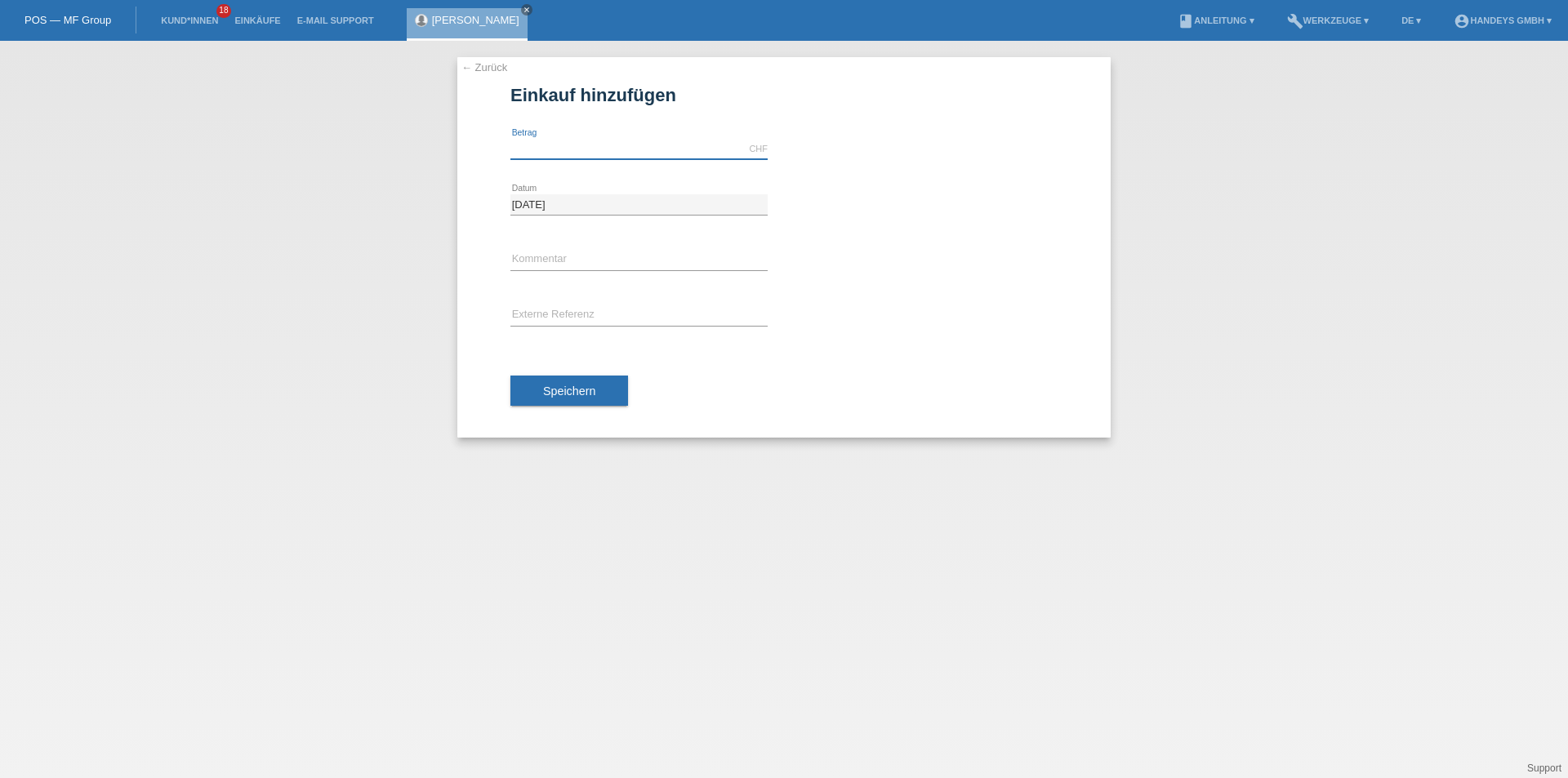
click at [536, 147] on input "text" at bounding box center [639, 149] width 258 height 21
drag, startPoint x: 526, startPoint y: 153, endPoint x: 465, endPoint y: 156, distance: 61.1
click at [468, 154] on div "← Zurück Einkauf hinzufügen 6000.00 CHF error Betrag" at bounding box center [784, 247] width 654 height 380
drag, startPoint x: 555, startPoint y: 145, endPoint x: 411, endPoint y: 133, distance: 144.5
click at [415, 136] on div "← Zurück Einkauf hinzufügen 5000 CHF error Betrag 27.08.2025" at bounding box center [784, 409] width 1568 height 737
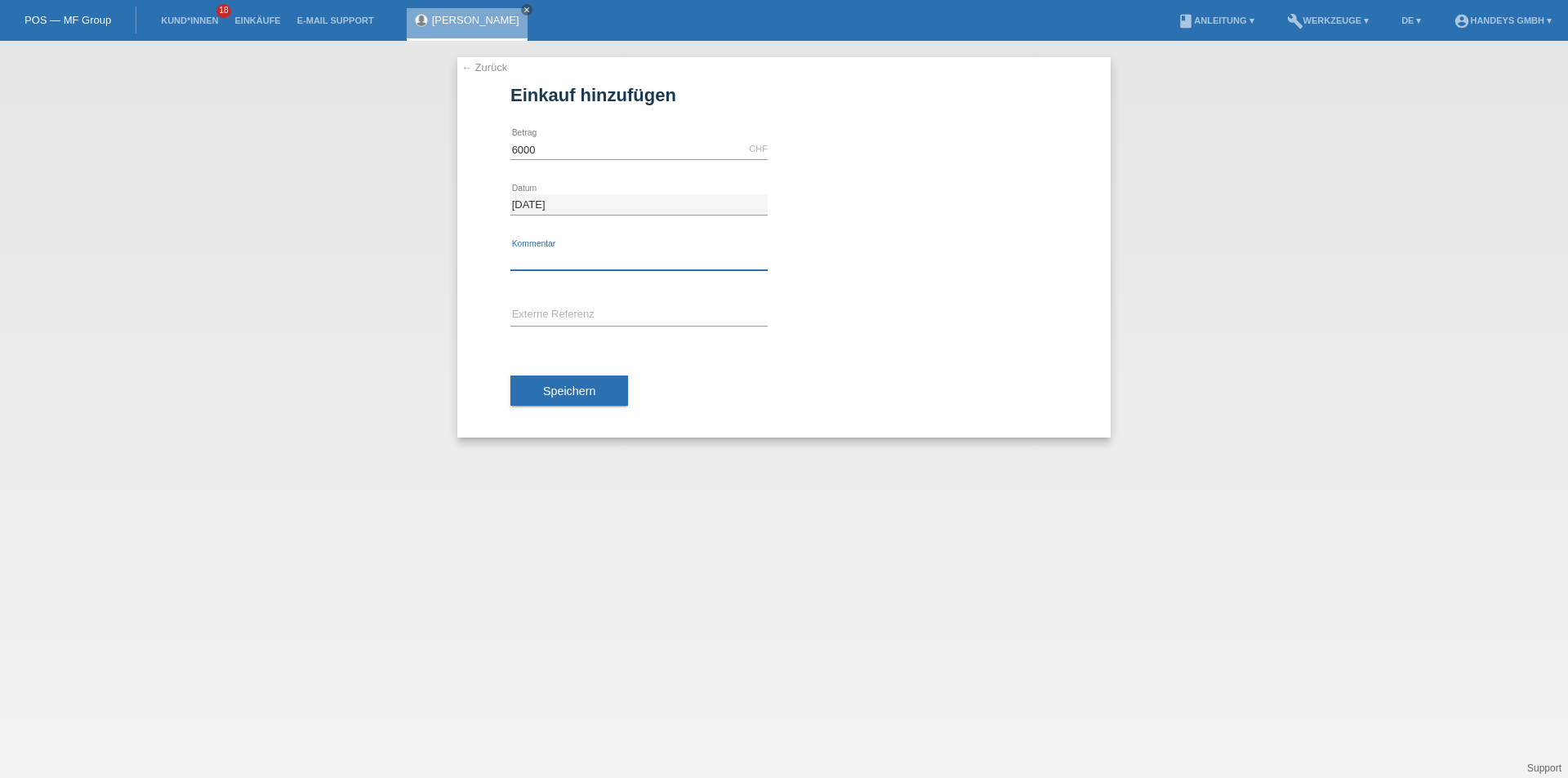
type input "6000.00"
click at [532, 255] on input "text" at bounding box center [639, 260] width 258 height 21
type input "A"
type input "Pauschal"
type input "ARB"
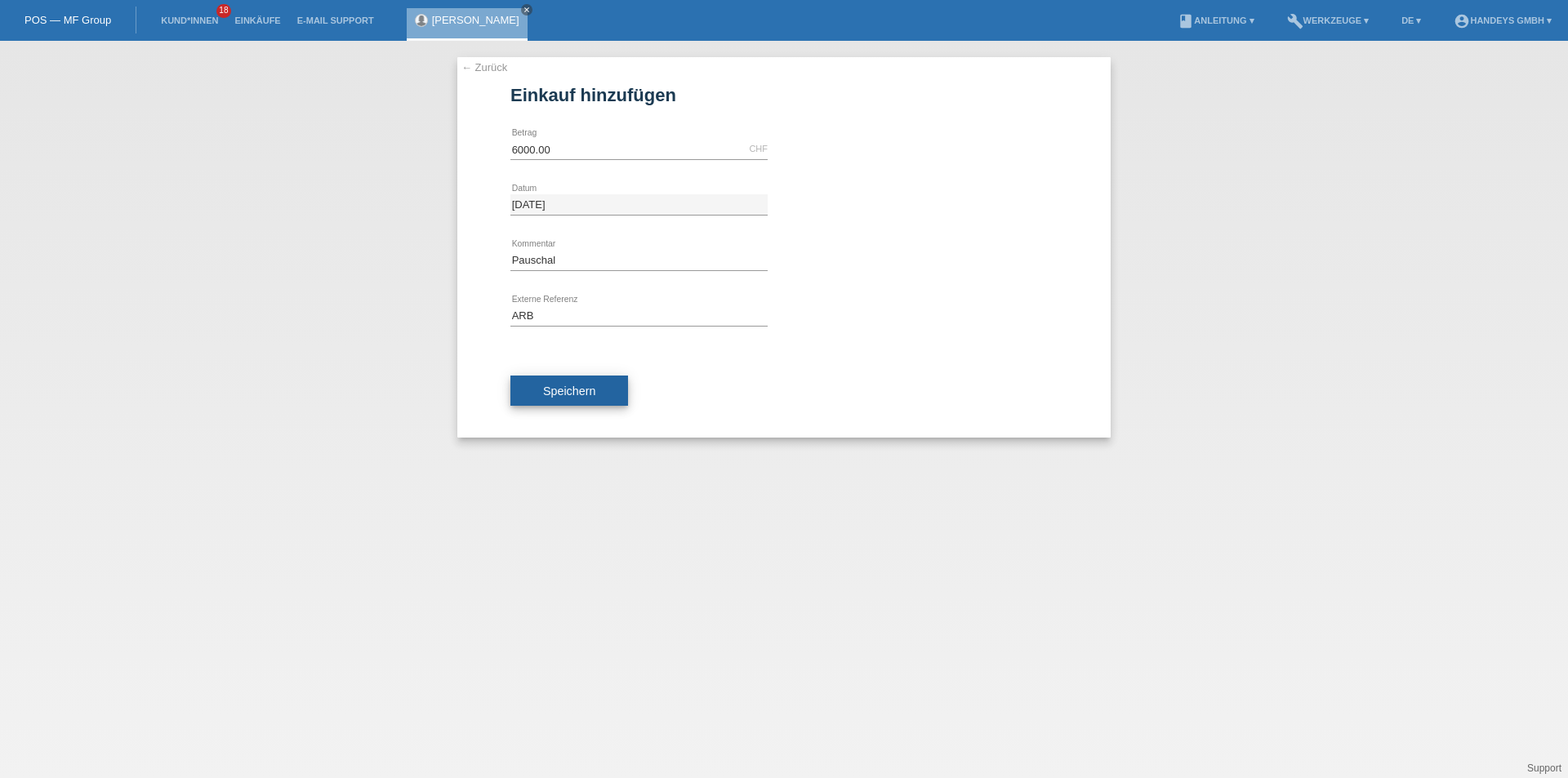
click at [564, 385] on span "Speichern" at bounding box center [569, 391] width 52 height 13
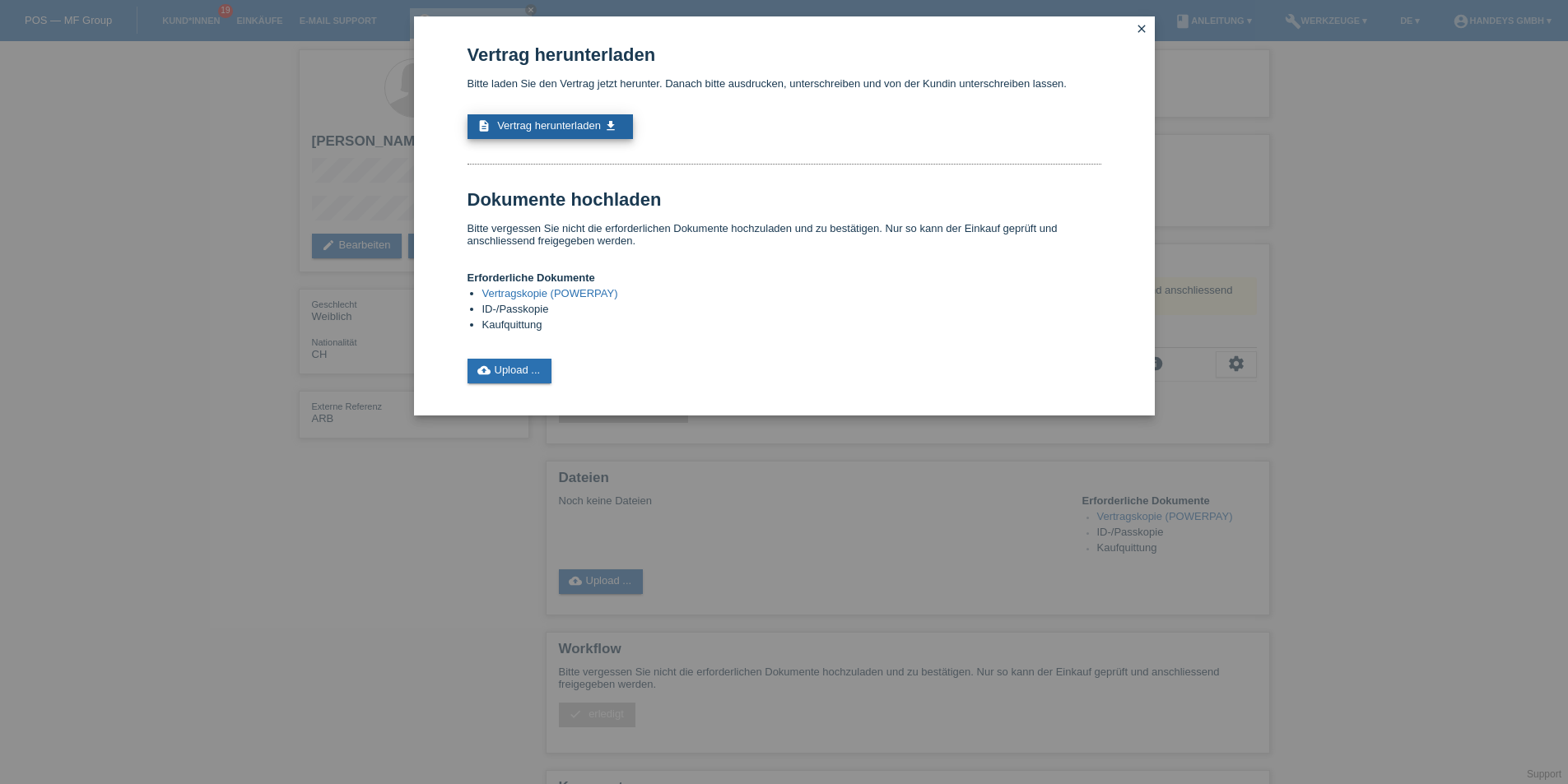
click at [575, 123] on span "Vertrag herunterladen" at bounding box center [549, 125] width 104 height 12
